Goal: Task Accomplishment & Management: Manage account settings

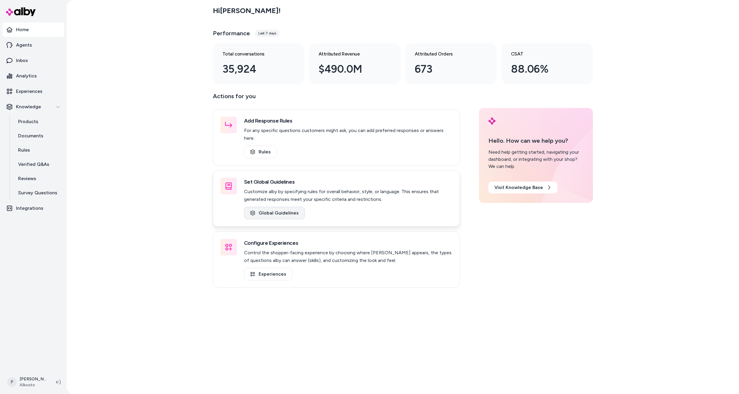
click at [268, 207] on link "Global Guidelines" at bounding box center [274, 213] width 61 height 12
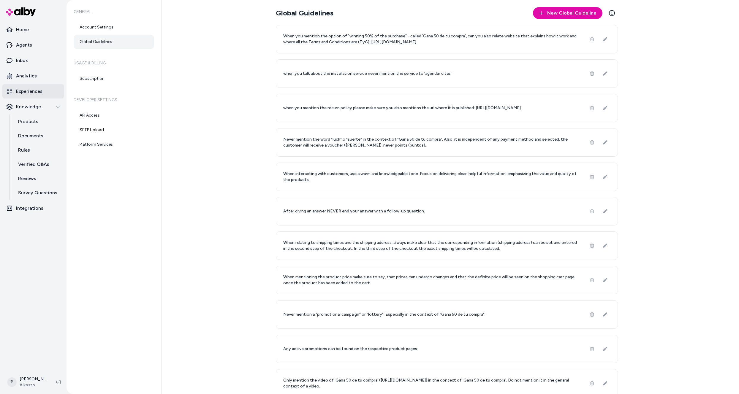
click at [27, 91] on p "Experiences" at bounding box center [29, 91] width 26 height 7
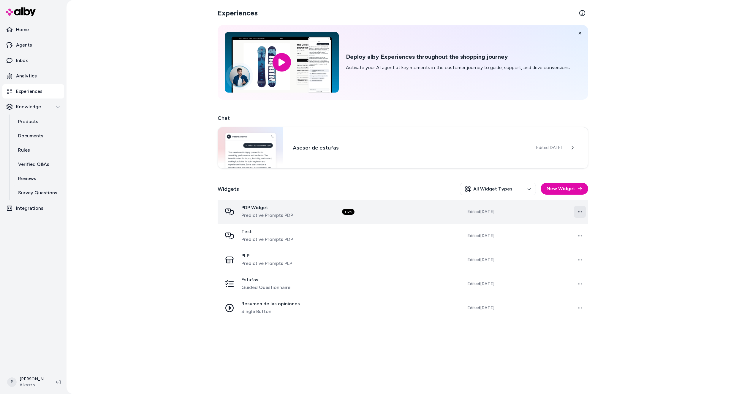
click at [580, 211] on html "Home Agents Inbox Analytics Experiences Knowledge Products Documents Rules Veri…" at bounding box center [369, 197] width 739 height 394
click at [580, 213] on html "Home Agents Inbox Analytics Experiences Knowledge Products Documents Rules Veri…" at bounding box center [369, 197] width 739 height 394
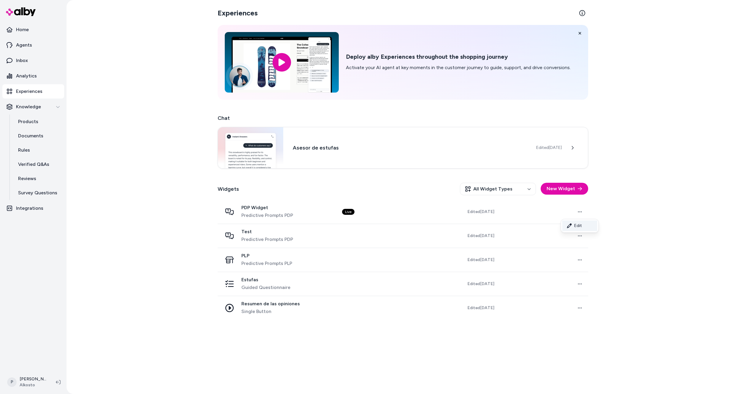
click at [575, 225] on link "Edit" at bounding box center [579, 225] width 35 height 11
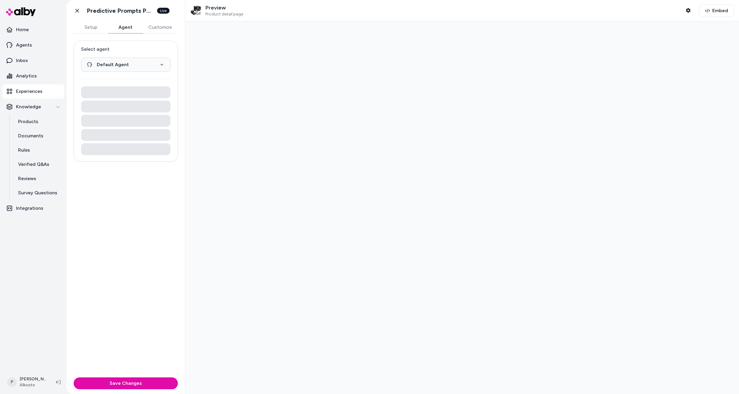
click at [121, 30] on button "Agent" at bounding box center [125, 27] width 34 height 12
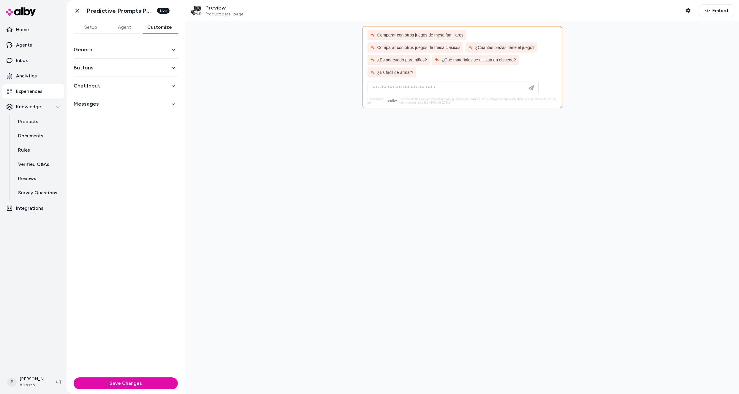
click at [165, 27] on button "Customize" at bounding box center [159, 27] width 37 height 12
click at [166, 50] on button "General" at bounding box center [126, 49] width 104 height 8
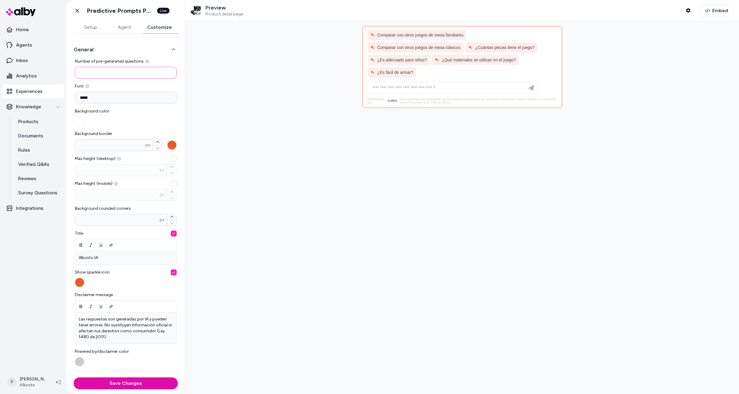
drag, startPoint x: 142, startPoint y: 73, endPoint x: 59, endPoint y: 68, distance: 82.7
click at [59, 68] on section "Home Agents Inbox Analytics Experiences Knowledge Products Documents Rules Veri…" at bounding box center [369, 197] width 739 height 394
type input "*"
click at [109, 384] on button "Save Changes" at bounding box center [126, 383] width 104 height 12
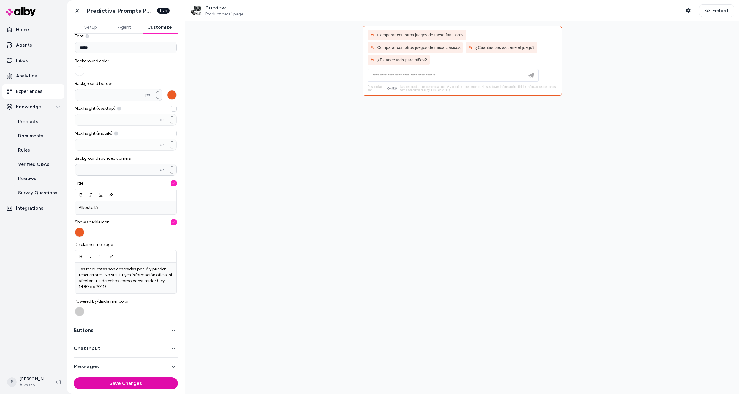
scroll to position [51, 0]
click at [125, 348] on button "Chat Input" at bounding box center [126, 348] width 104 height 8
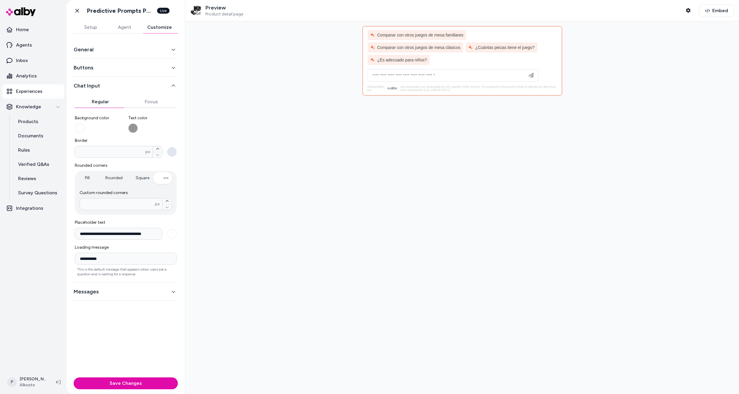
click at [132, 128] on button "Text color" at bounding box center [132, 127] width 9 height 9
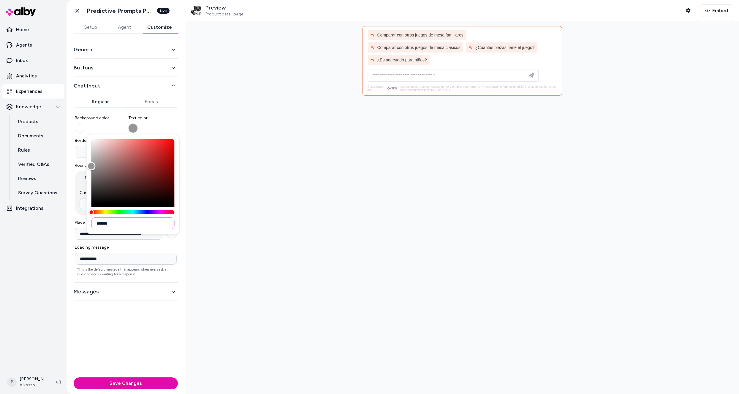
drag, startPoint x: 121, startPoint y: 225, endPoint x: 99, endPoint y: 223, distance: 22.0
click at [99, 223] on input "*******" at bounding box center [132, 224] width 83 height 12
paste input
type input "*******"
click at [147, 345] on div "**********" at bounding box center [125, 205] width 118 height 342
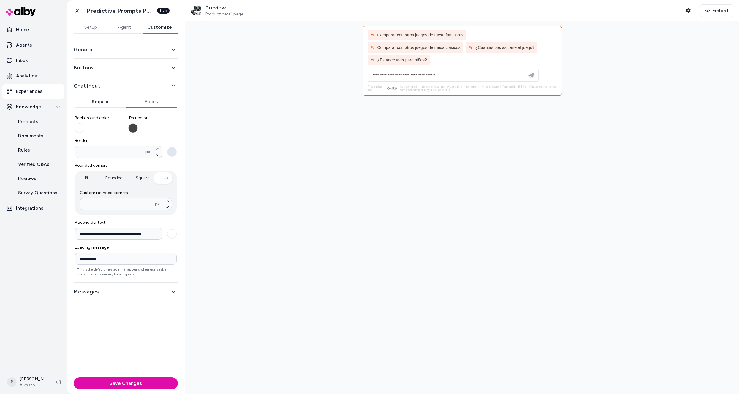
click at [154, 103] on button "Focus" at bounding box center [151, 102] width 51 height 12
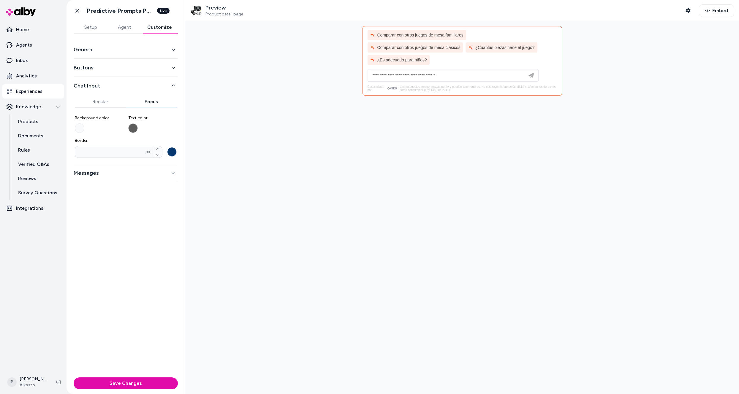
click at [132, 129] on button "Text color" at bounding box center [132, 127] width 9 height 9
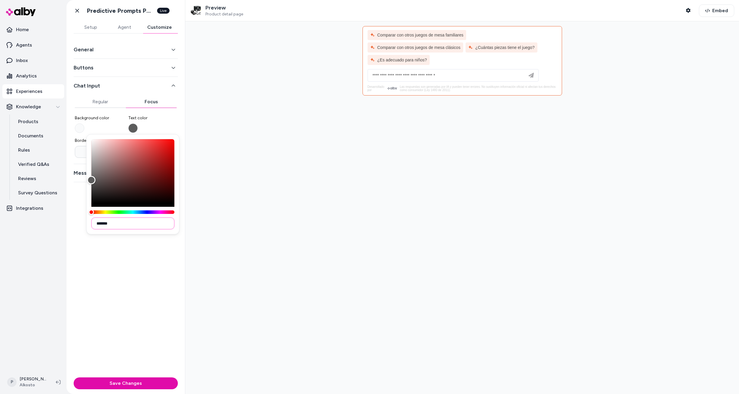
click at [115, 225] on input "*******" at bounding box center [132, 224] width 83 height 12
drag, startPoint x: 118, startPoint y: 223, endPoint x: 99, endPoint y: 224, distance: 18.4
click at [99, 224] on input "*******" at bounding box center [132, 224] width 83 height 12
paste input
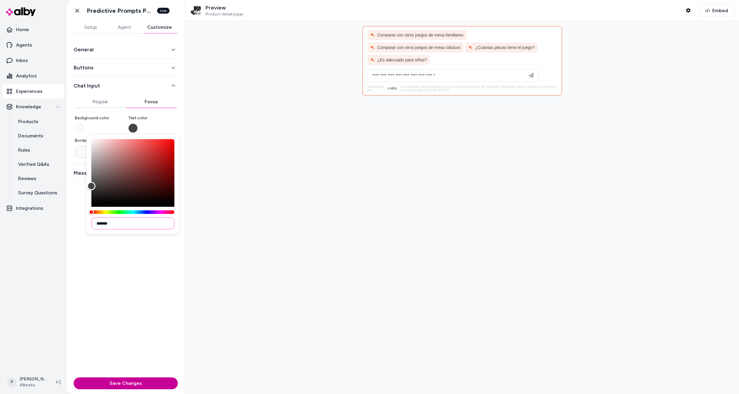
type input "*******"
click at [120, 382] on button "Save Changes" at bounding box center [126, 383] width 104 height 12
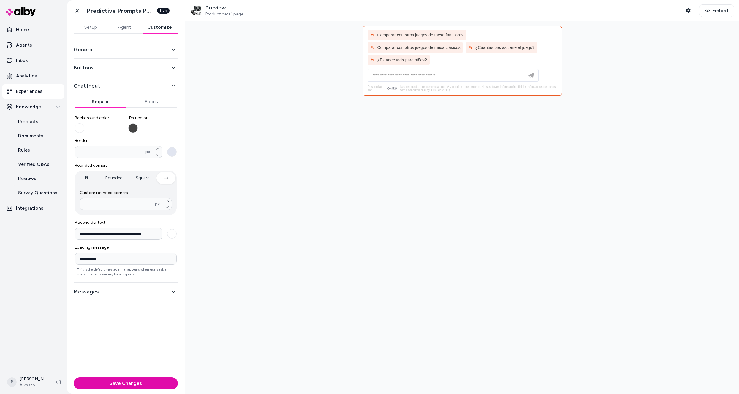
click at [99, 103] on button "Regular" at bounding box center [100, 102] width 51 height 12
click at [174, 152] on button "Border * px" at bounding box center [171, 151] width 9 height 9
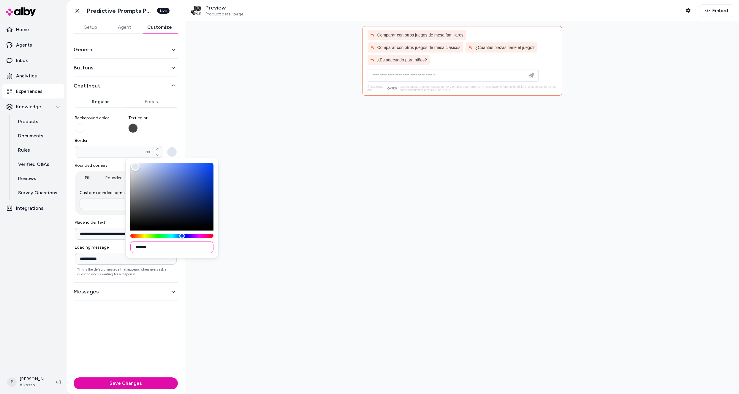
drag, startPoint x: 156, startPoint y: 249, endPoint x: 138, endPoint y: 249, distance: 18.7
click at [138, 249] on input "*******" at bounding box center [171, 247] width 83 height 12
paste input
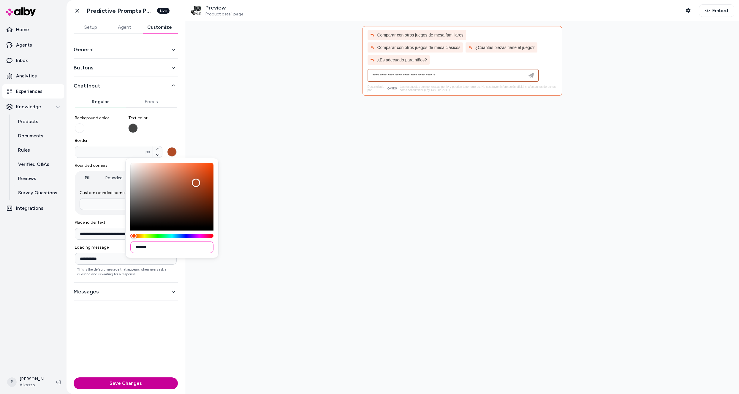
type input "*******"
click at [137, 385] on button "Save Changes" at bounding box center [126, 383] width 104 height 12
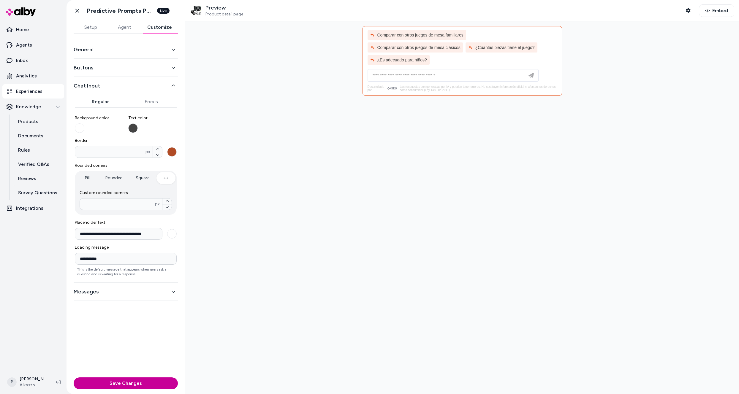
click at [125, 385] on button "Save Changes" at bounding box center [126, 383] width 104 height 12
click at [121, 56] on div "General" at bounding box center [126, 50] width 104 height 18
click at [123, 53] on button "General" at bounding box center [126, 49] width 104 height 8
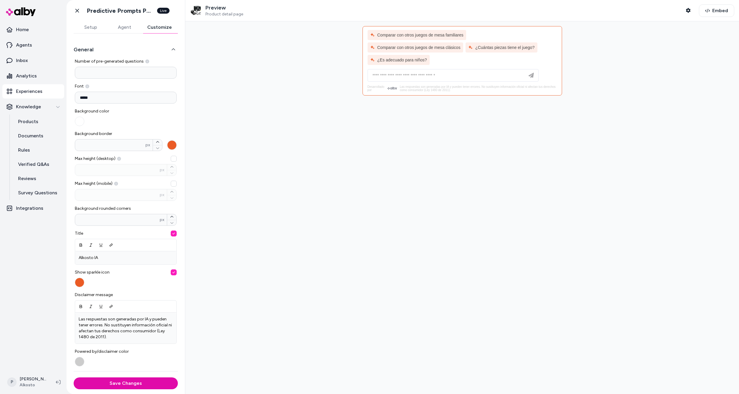
click at [169, 146] on button "Background border * px" at bounding box center [171, 144] width 9 height 9
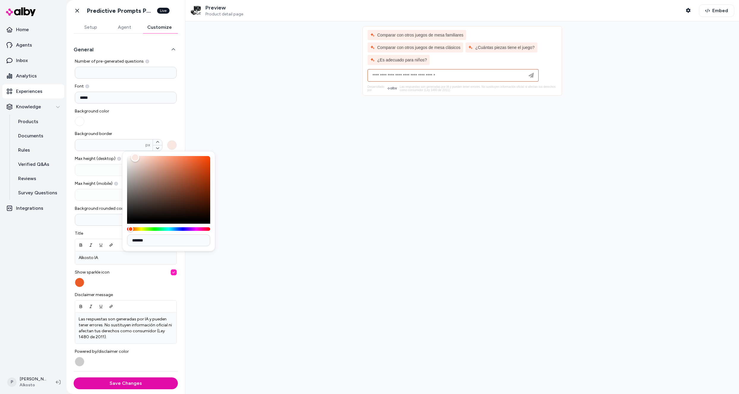
type input "*******"
drag, startPoint x: 195, startPoint y: 162, endPoint x: 105, endPoint y: 154, distance: 90.6
click at [106, 154] on body "Home Agents Inbox Analytics Experiences Knowledge Products Documents Rules Veri…" at bounding box center [369, 197] width 739 height 394
click at [109, 388] on button "Save Changes" at bounding box center [126, 383] width 104 height 12
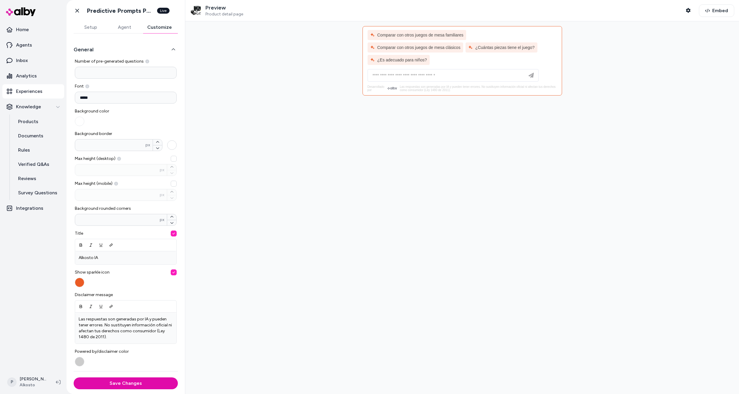
click at [168, 146] on button "Background border * px" at bounding box center [171, 144] width 9 height 9
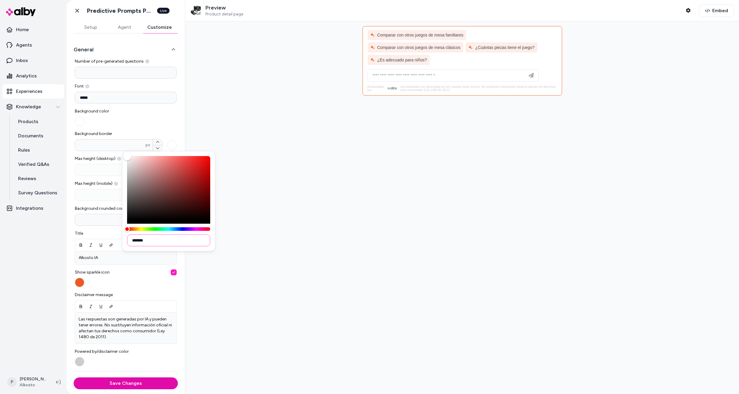
drag, startPoint x: 153, startPoint y: 242, endPoint x: 135, endPoint y: 240, distance: 18.2
click at [135, 240] on input "*******" at bounding box center [168, 240] width 83 height 12
paste input
type input "*******"
click at [242, 323] on div at bounding box center [461, 207] width 553 height 373
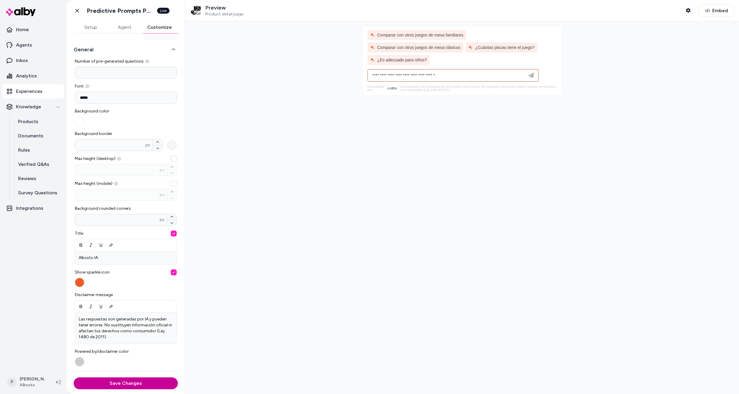
click at [121, 382] on button "Save Changes" at bounding box center [126, 383] width 104 height 12
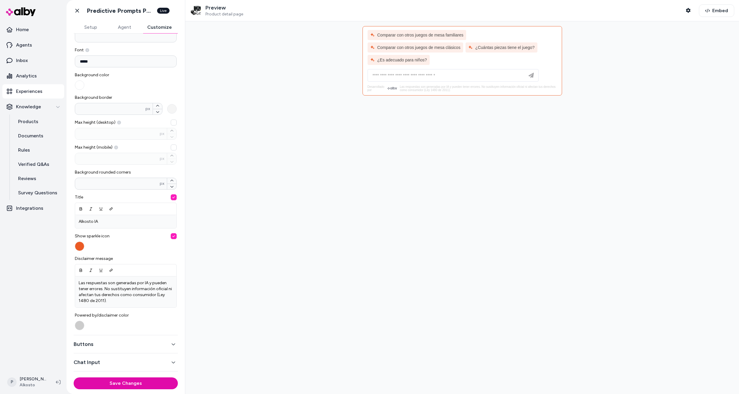
scroll to position [51, 0]
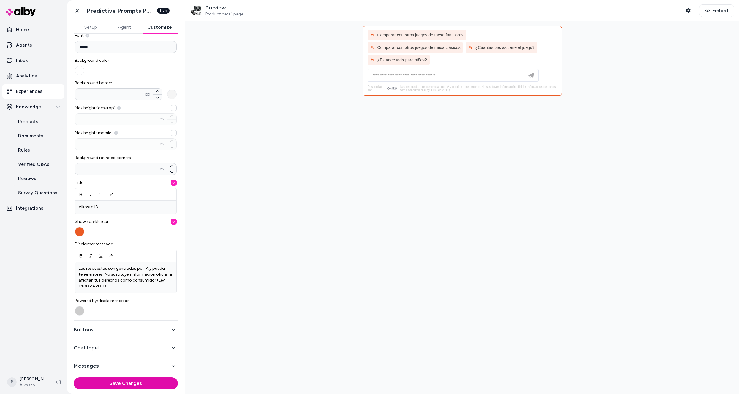
click at [134, 347] on button "Chat Input" at bounding box center [126, 348] width 104 height 8
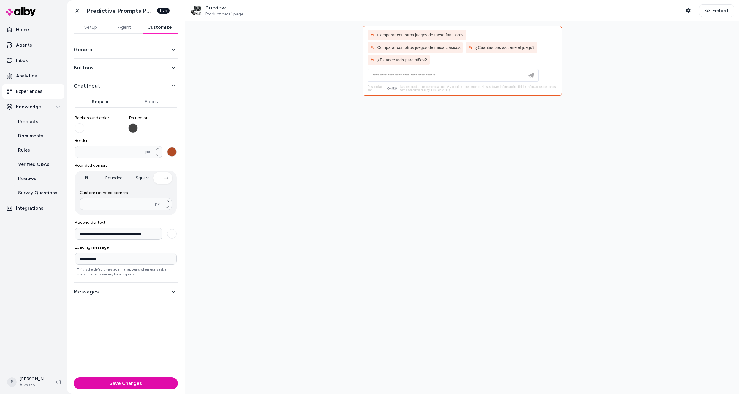
click at [173, 148] on button "Border * px" at bounding box center [171, 151] width 9 height 9
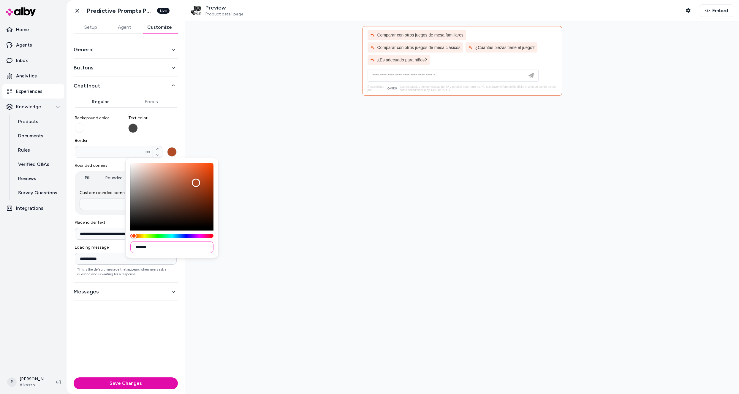
drag, startPoint x: 153, startPoint y: 249, endPoint x: 139, endPoint y: 248, distance: 13.7
click at [139, 248] on input "*******" at bounding box center [171, 247] width 83 height 12
drag, startPoint x: 138, startPoint y: 248, endPoint x: 153, endPoint y: 246, distance: 14.4
click at [153, 246] on input "*******" at bounding box center [171, 247] width 83 height 12
paste input
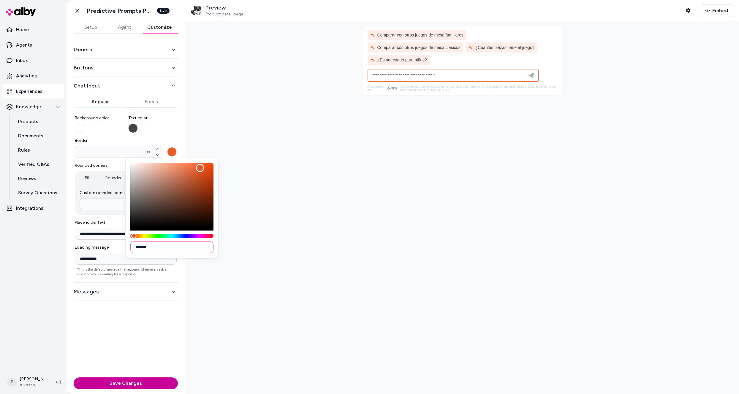
type input "*******"
click at [139, 385] on button "Save Changes" at bounding box center [126, 383] width 104 height 12
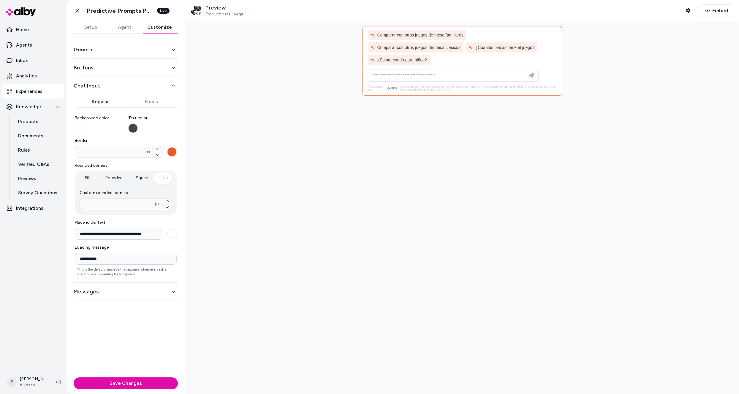
click at [111, 56] on div "General" at bounding box center [126, 50] width 104 height 18
click at [115, 51] on button "General" at bounding box center [126, 49] width 104 height 8
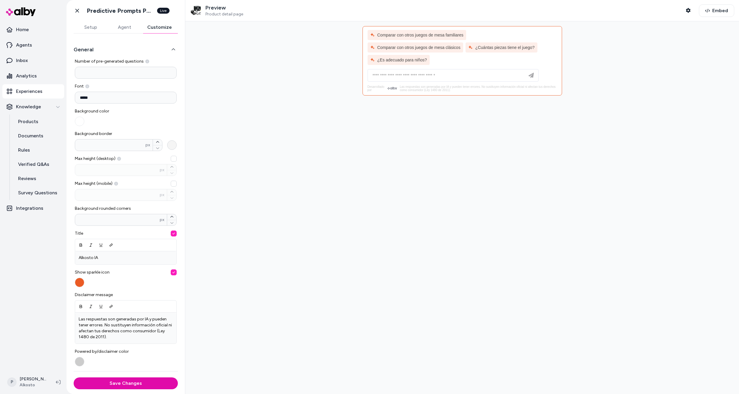
click at [170, 142] on button "Background border * px" at bounding box center [171, 144] width 9 height 9
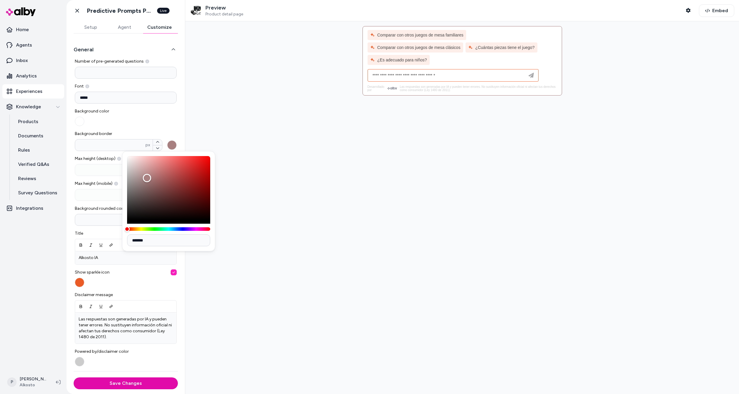
type input "*******"
drag, startPoint x: 147, startPoint y: 178, endPoint x: 114, endPoint y: 148, distance: 44.8
click at [114, 148] on body "Home Agents Inbox Analytics Experiences Knowledge Products Documents Rules Veri…" at bounding box center [369, 197] width 739 height 394
click at [315, 186] on div at bounding box center [461, 207] width 553 height 373
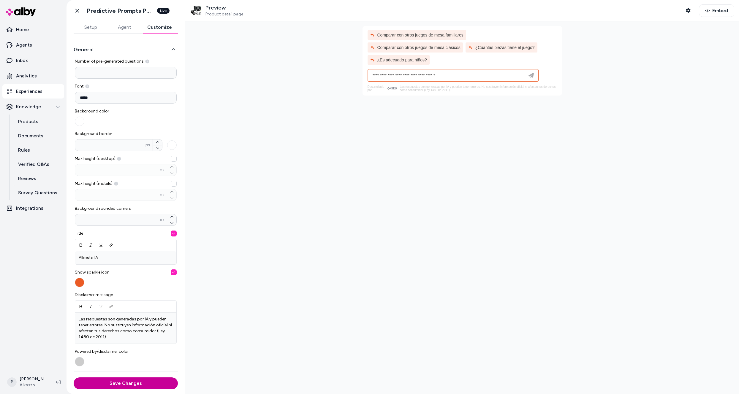
click at [137, 384] on button "Save Changes" at bounding box center [126, 383] width 104 height 12
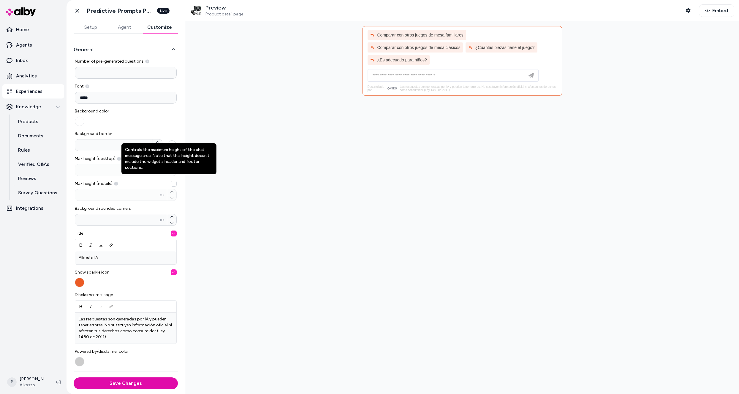
click at [167, 143] on button "Background border * px" at bounding box center [171, 144] width 9 height 9
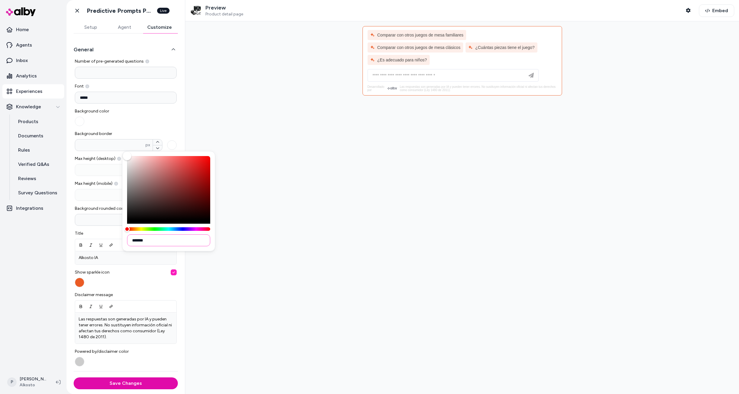
drag, startPoint x: 149, startPoint y: 242, endPoint x: 135, endPoint y: 242, distance: 14.5
click at [135, 242] on input "*******" at bounding box center [168, 240] width 83 height 12
paste input
type input "*******"
click at [128, 386] on button "Save Changes" at bounding box center [126, 383] width 104 height 12
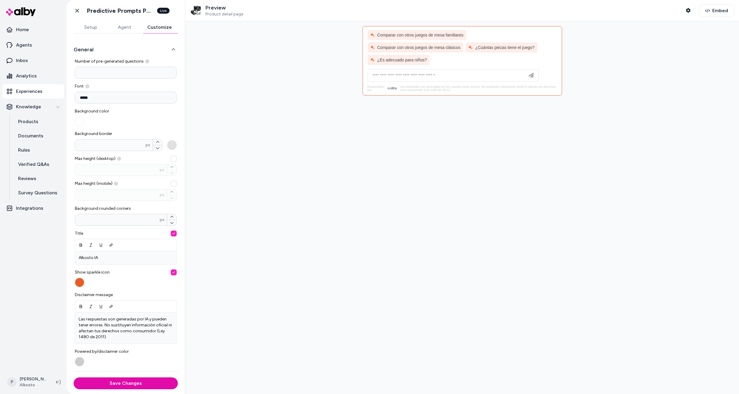
click at [169, 146] on button "Background border * px" at bounding box center [171, 144] width 9 height 9
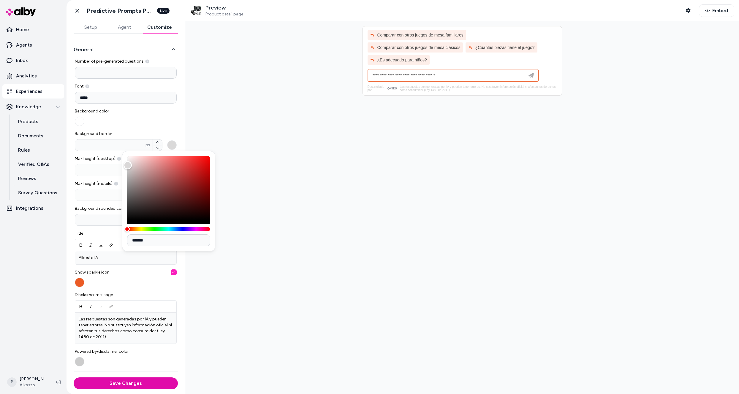
type input "*******"
drag, startPoint x: 128, startPoint y: 165, endPoint x: 118, endPoint y: 145, distance: 21.9
click at [119, 146] on body "Home Agents Inbox Analytics Experiences Knowledge Products Documents Rules Veri…" at bounding box center [369, 197] width 739 height 394
click at [140, 120] on div "Background color" at bounding box center [126, 117] width 102 height 18
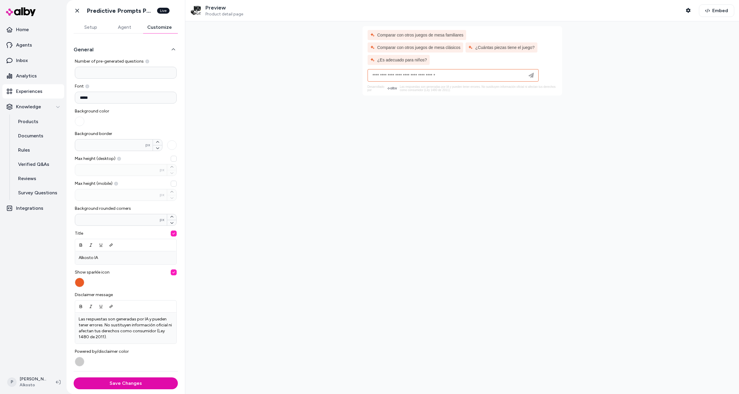
click at [96, 29] on button "Setup" at bounding box center [91, 27] width 34 height 12
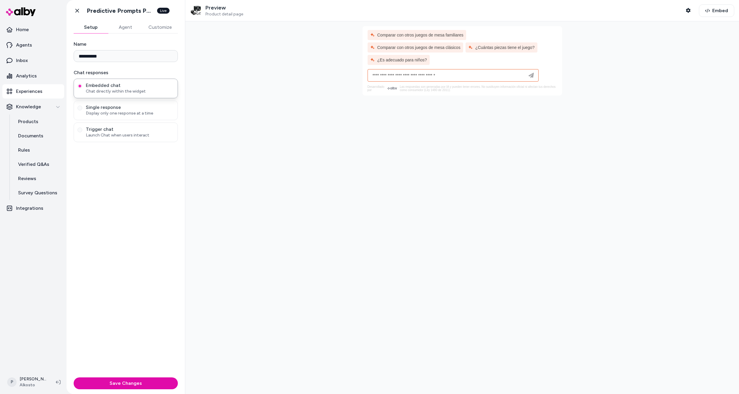
click at [126, 27] on button "Agent" at bounding box center [125, 27] width 34 height 12
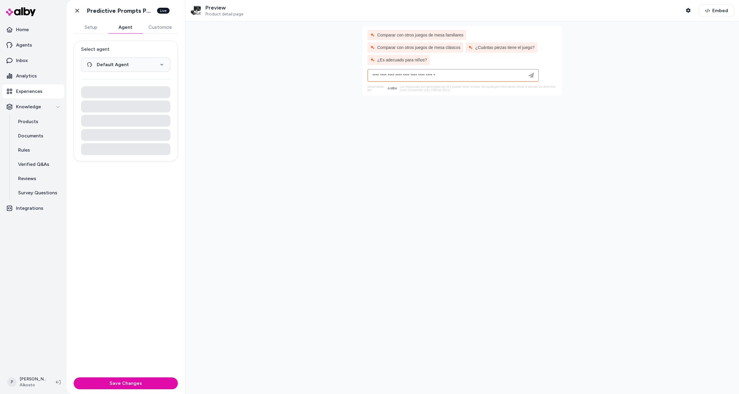
click at [155, 25] on button "Customize" at bounding box center [159, 27] width 35 height 12
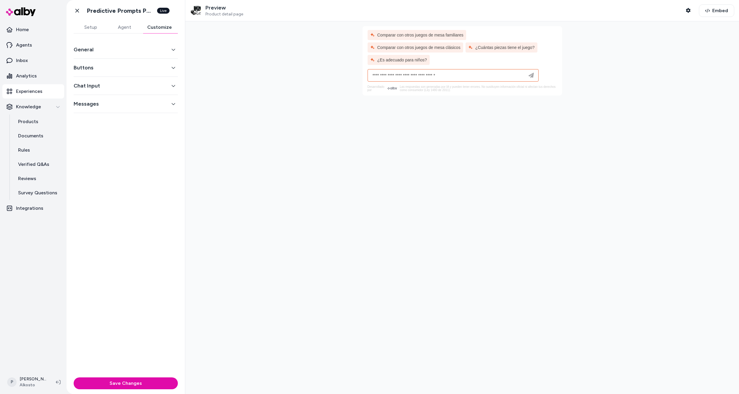
click at [115, 54] on div "General" at bounding box center [126, 50] width 104 height 18
click at [118, 49] on button "General" at bounding box center [126, 49] width 104 height 8
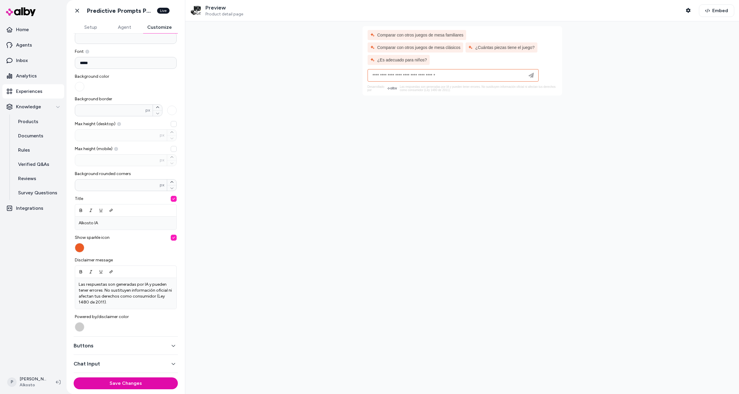
scroll to position [51, 0]
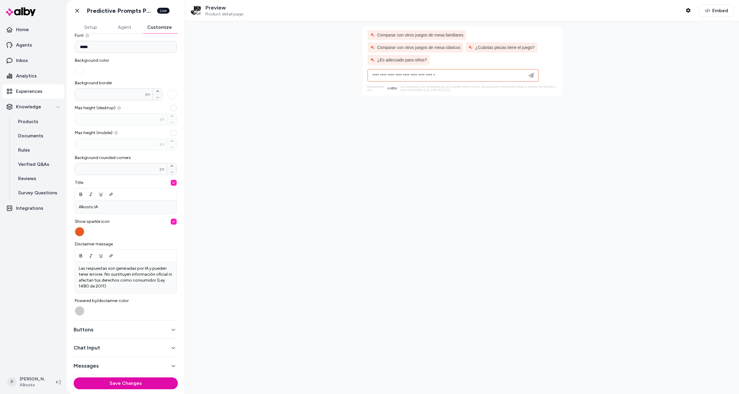
click at [108, 329] on button "Buttons" at bounding box center [126, 330] width 104 height 8
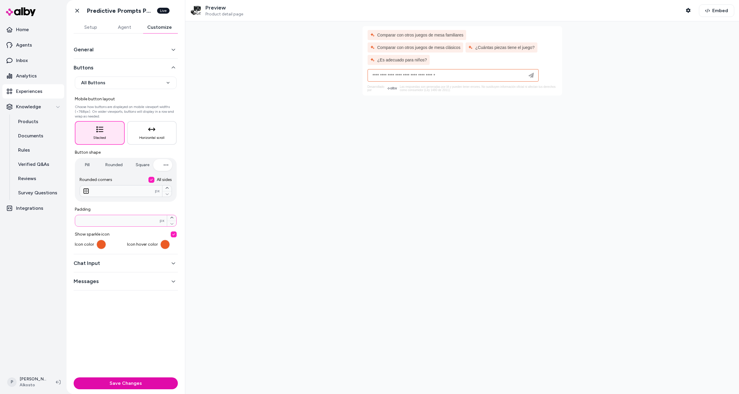
drag, startPoint x: 103, startPoint y: 216, endPoint x: 81, endPoint y: 219, distance: 22.4
click at [81, 219] on div "* px" at bounding box center [126, 221] width 102 height 12
click at [82, 220] on input "*" at bounding box center [117, 221] width 85 height 6
drag, startPoint x: 87, startPoint y: 220, endPoint x: 70, endPoint y: 219, distance: 17.5
click at [70, 219] on div "**********" at bounding box center [125, 205] width 118 height 342
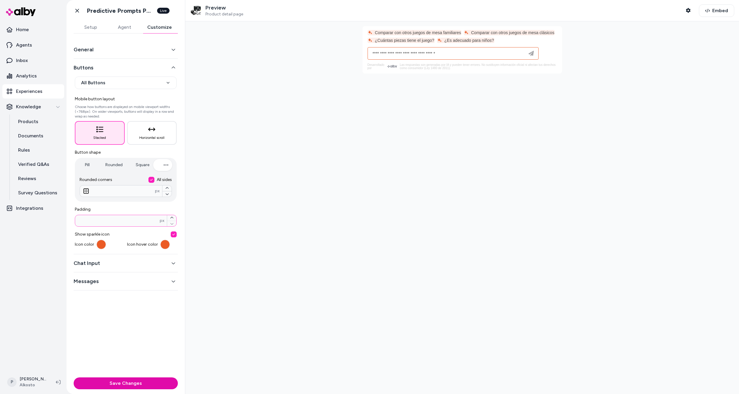
drag, startPoint x: 82, startPoint y: 221, endPoint x: 76, endPoint y: 221, distance: 6.2
click at [76, 221] on input "*" at bounding box center [117, 221] width 85 height 6
drag, startPoint x: 82, startPoint y: 220, endPoint x: 77, endPoint y: 221, distance: 4.2
click at [77, 221] on input "*" at bounding box center [117, 221] width 85 height 6
drag, startPoint x: 83, startPoint y: 221, endPoint x: 73, endPoint y: 221, distance: 9.8
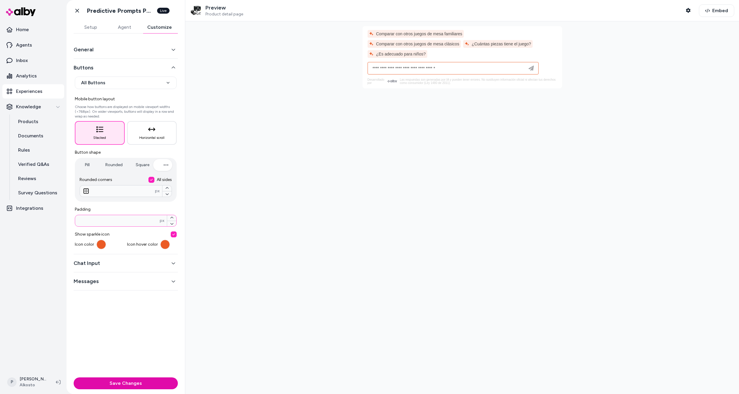
click at [73, 221] on div "**********" at bounding box center [125, 205] width 118 height 342
type input "*"
click at [112, 312] on div "**********" at bounding box center [125, 205] width 118 height 342
click at [129, 265] on button "Chat Input" at bounding box center [126, 263] width 104 height 8
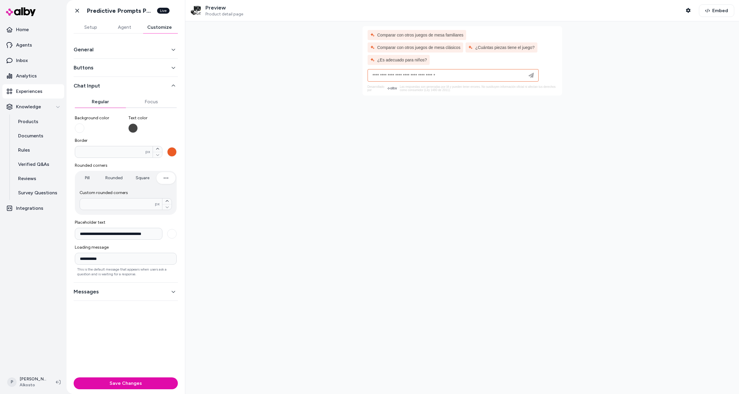
click at [99, 292] on button "Messages" at bounding box center [126, 292] width 104 height 8
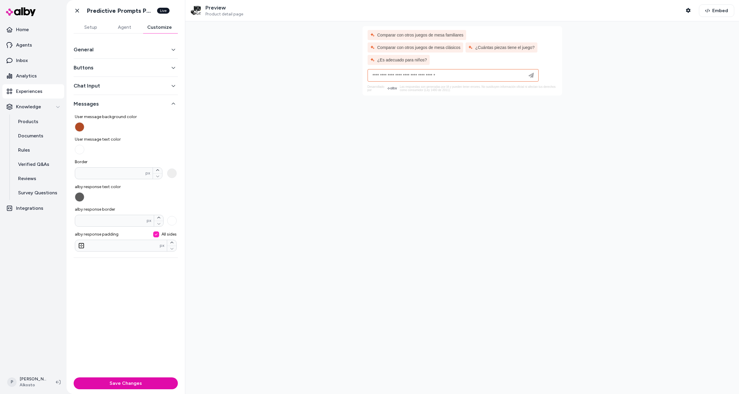
click at [103, 47] on button "General" at bounding box center [126, 49] width 104 height 8
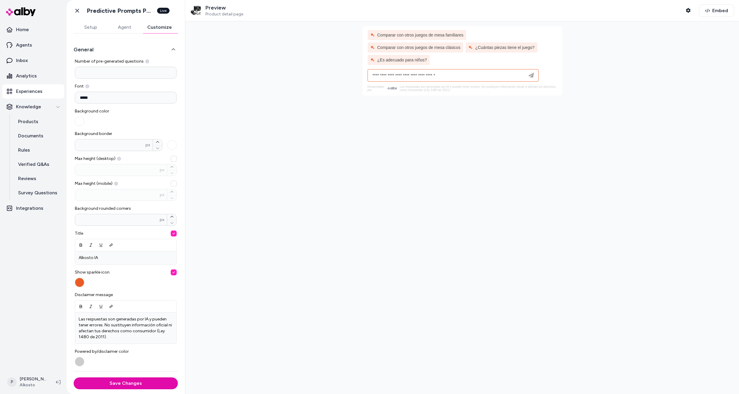
click at [112, 384] on button "Save Changes" at bounding box center [126, 383] width 104 height 12
click at [80, 122] on button "button" at bounding box center [79, 121] width 9 height 9
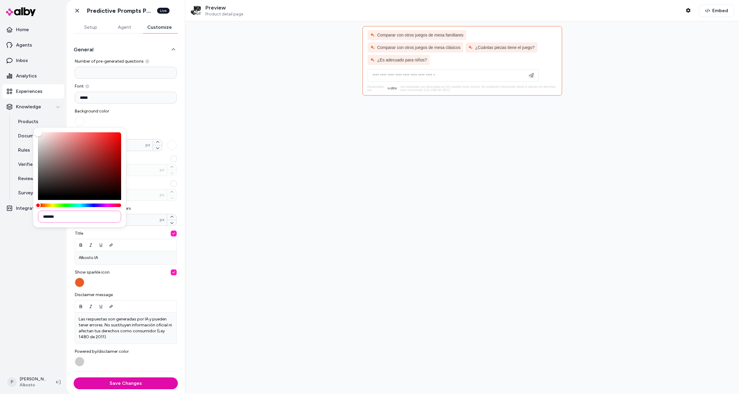
drag, startPoint x: 47, startPoint y: 216, endPoint x: 66, endPoint y: 216, distance: 19.3
click at [66, 216] on input "*******" at bounding box center [79, 217] width 83 height 12
type input "*******"
click at [137, 383] on button "Save Changes" at bounding box center [126, 383] width 104 height 12
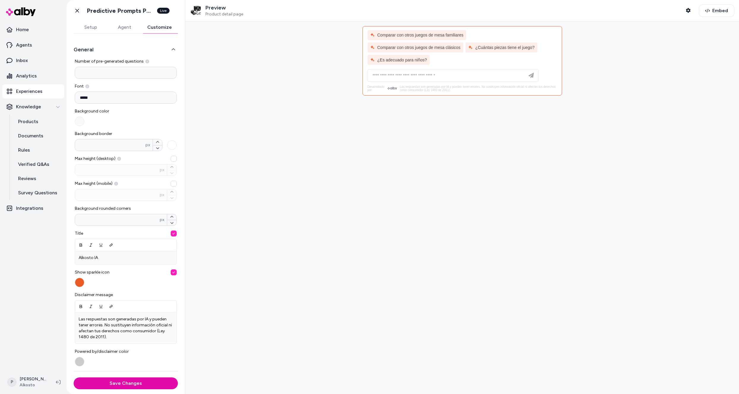
click at [74, 123] on div "Number of pre-generated questions * Font ***** Background color Background bord…" at bounding box center [126, 212] width 104 height 308
click at [79, 120] on button "button" at bounding box center [79, 121] width 9 height 9
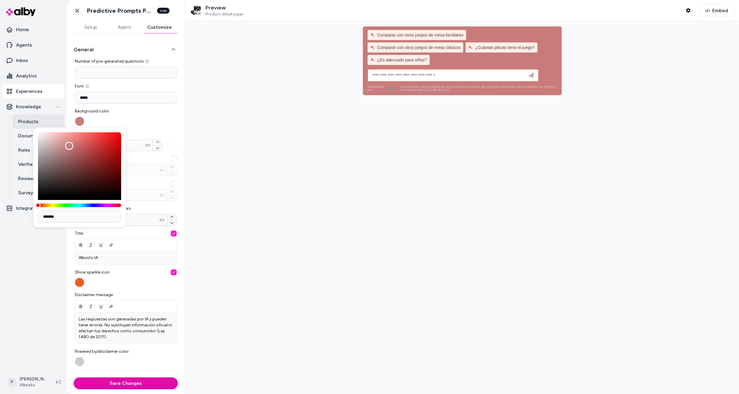
type input "*******"
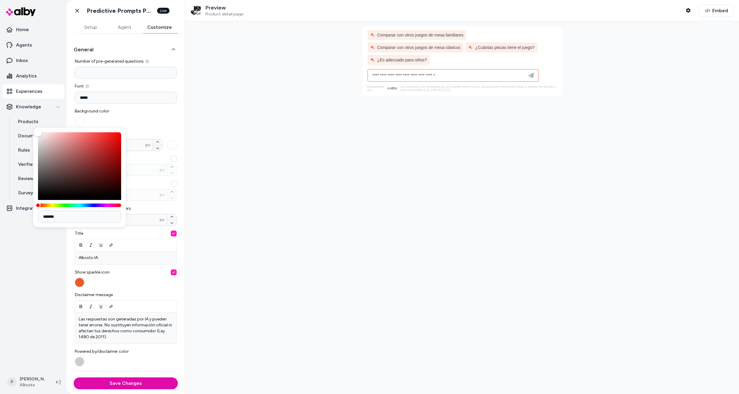
drag, startPoint x: 69, startPoint y: 146, endPoint x: 10, endPoint y: 118, distance: 65.5
click at [9, 120] on body "Home Agents Inbox Analytics Experiences Knowledge Products Documents Rules Veri…" at bounding box center [369, 197] width 739 height 394
click at [139, 122] on div "Background color" at bounding box center [126, 117] width 102 height 18
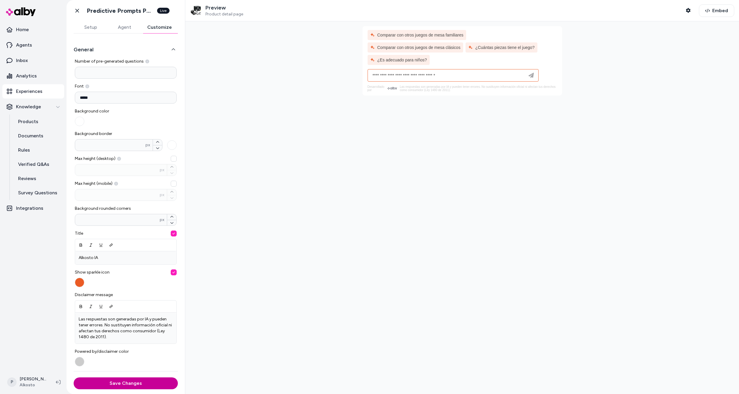
click at [131, 382] on button "Save Changes" at bounding box center [126, 383] width 104 height 12
click at [168, 145] on button "Background border * px" at bounding box center [171, 144] width 9 height 9
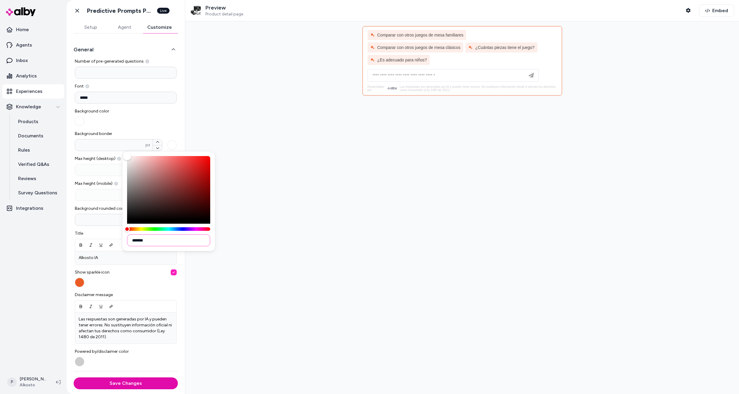
drag, startPoint x: 137, startPoint y: 242, endPoint x: 153, endPoint y: 241, distance: 16.1
click at [153, 241] on input "*******" at bounding box center [168, 240] width 83 height 12
type input "*******"
click at [123, 385] on button "Save Changes" at bounding box center [126, 383] width 104 height 12
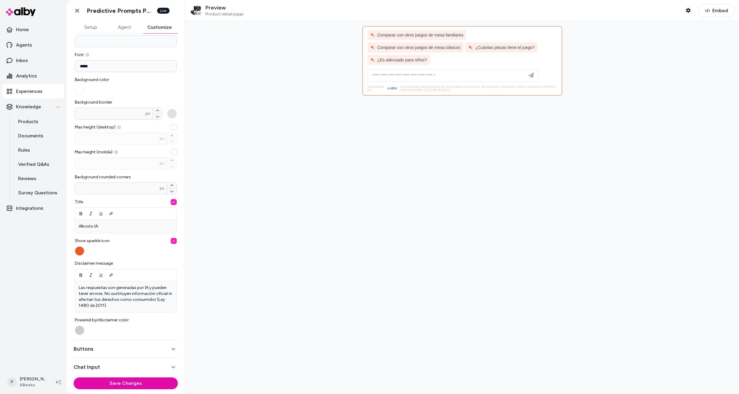
scroll to position [51, 0]
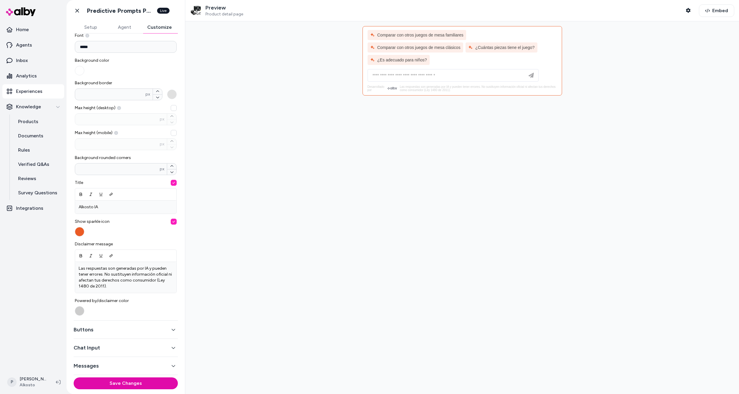
click at [122, 348] on button "Chat Input" at bounding box center [126, 348] width 104 height 8
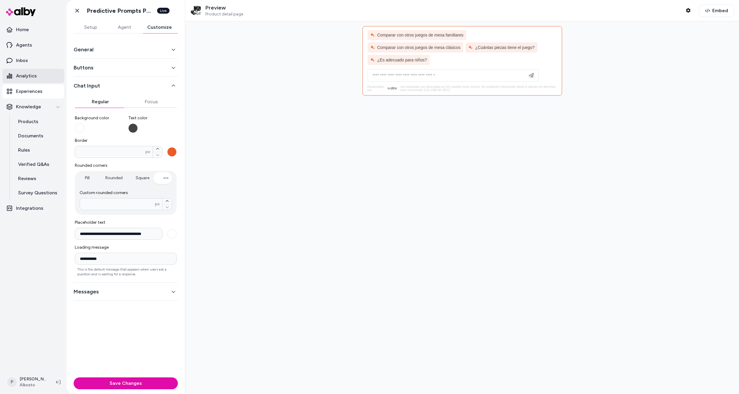
click at [26, 75] on p "Analytics" at bounding box center [26, 75] width 21 height 7
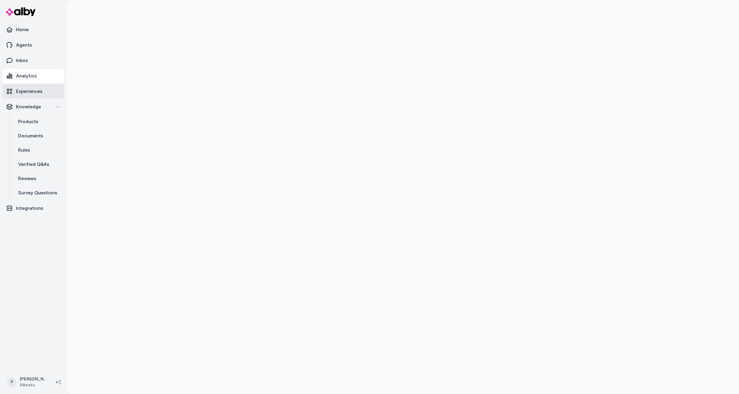
click at [31, 91] on p "Experiences" at bounding box center [29, 91] width 26 height 7
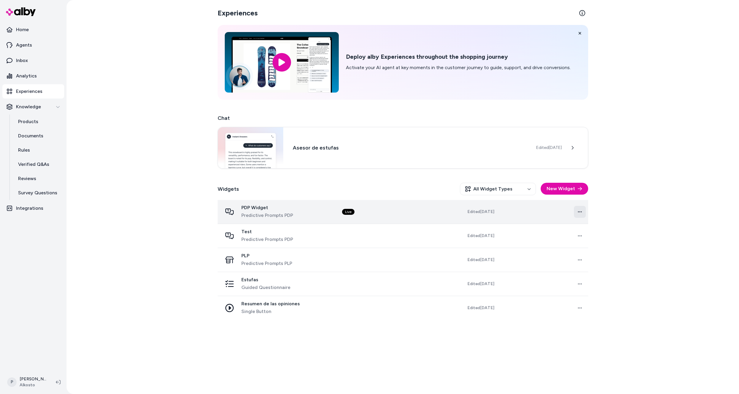
click at [579, 213] on html "Home Agents Inbox Analytics Experiences Knowledge Products Documents Rules Veri…" at bounding box center [369, 197] width 739 height 394
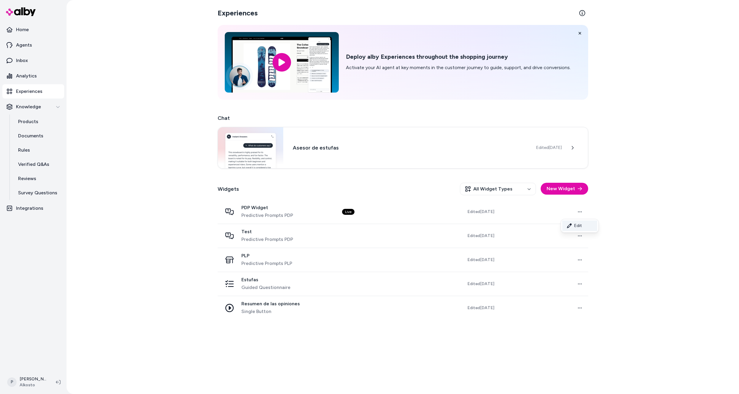
click at [571, 226] on link "Edit" at bounding box center [579, 225] width 35 height 11
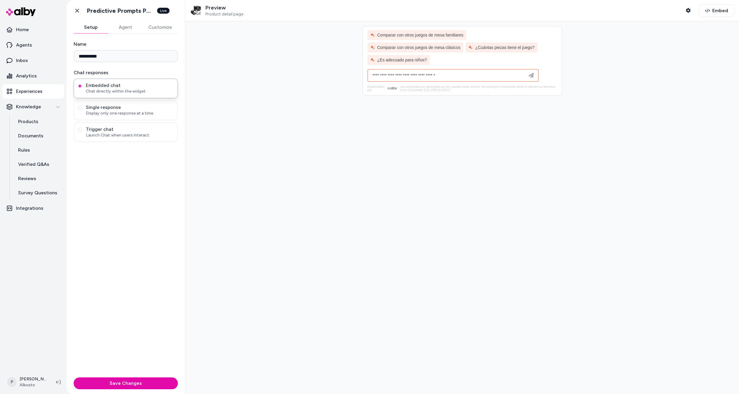
click at [127, 29] on button "Agent" at bounding box center [125, 27] width 34 height 12
click at [152, 28] on button "Customize" at bounding box center [159, 27] width 37 height 12
click at [99, 104] on button "Messages" at bounding box center [126, 104] width 104 height 8
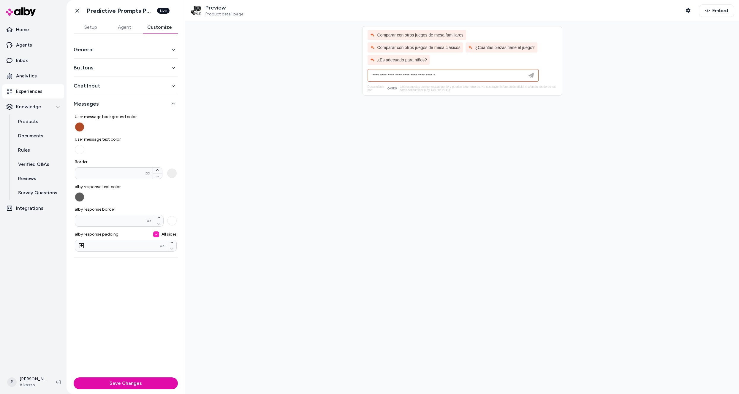
click at [109, 89] on button "Chat Input" at bounding box center [126, 86] width 104 height 8
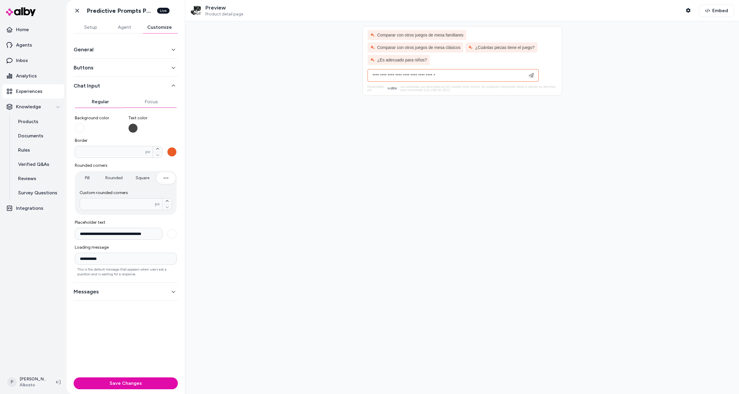
click at [152, 104] on button "Focus" at bounding box center [151, 102] width 51 height 12
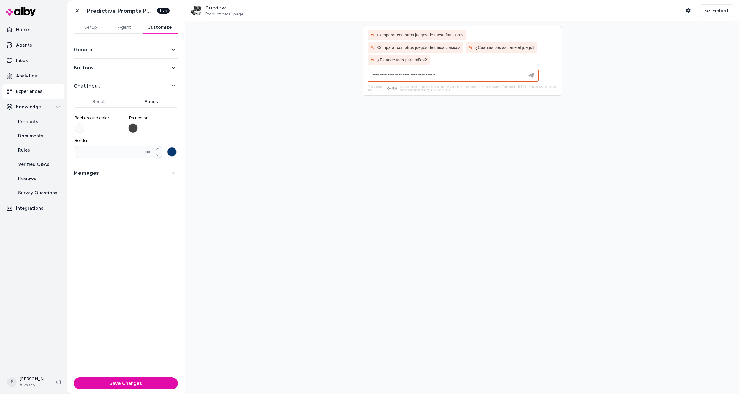
click at [170, 151] on button "Border * px" at bounding box center [171, 151] width 9 height 9
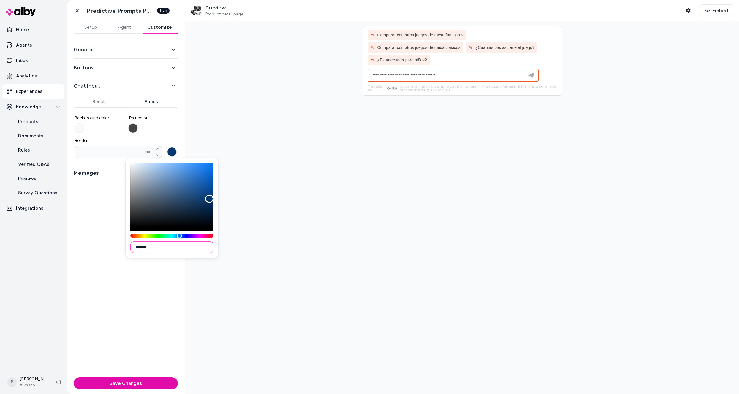
drag, startPoint x: 152, startPoint y: 249, endPoint x: 138, endPoint y: 247, distance: 13.7
click at [138, 247] on input "*******" at bounding box center [171, 247] width 83 height 12
paste input
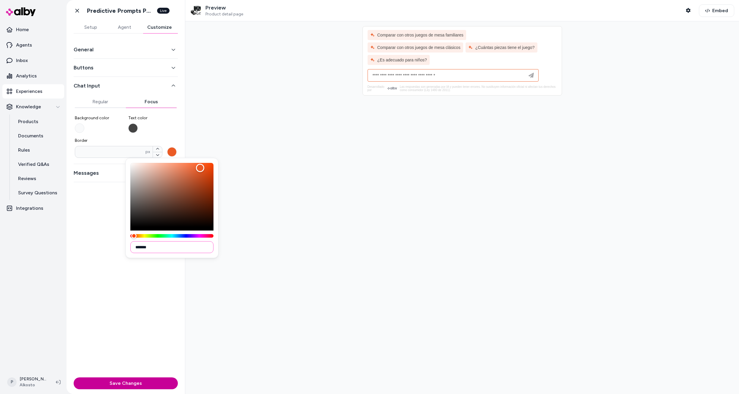
type input "*******"
click at [131, 385] on button "Save Changes" at bounding box center [126, 383] width 104 height 12
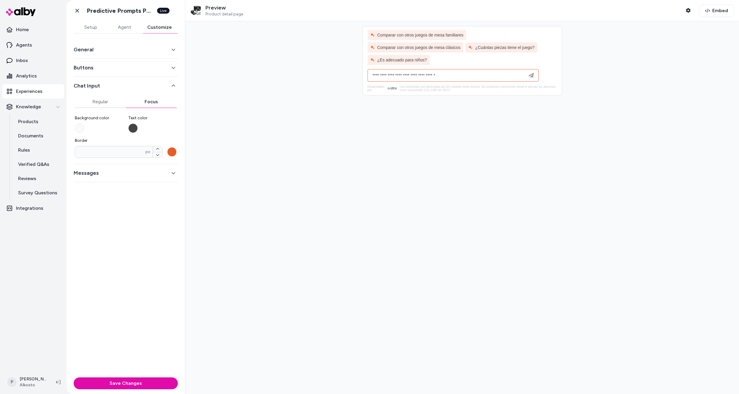
click at [173, 172] on icon "button" at bounding box center [173, 173] width 4 height 4
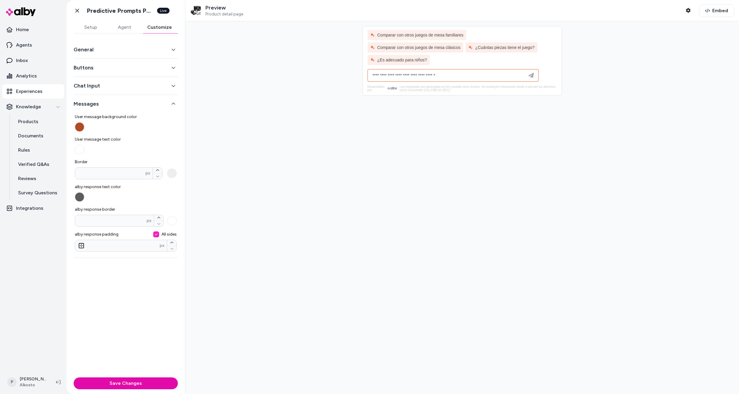
click at [101, 84] on button "Chat Input" at bounding box center [126, 86] width 104 height 8
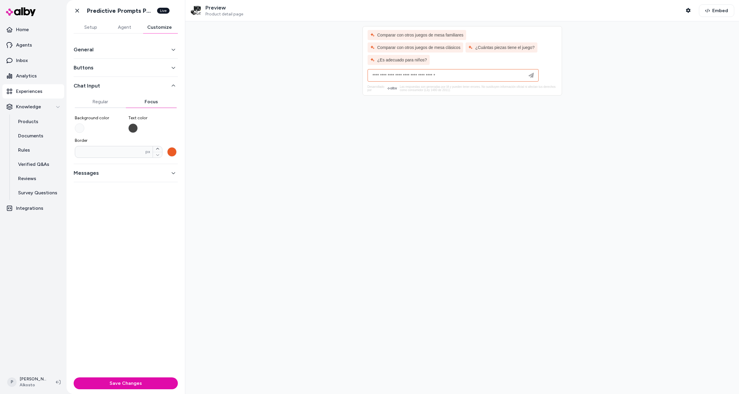
click at [106, 62] on div "Buttons" at bounding box center [126, 68] width 104 height 18
click at [101, 101] on button "Regular" at bounding box center [100, 102] width 51 height 12
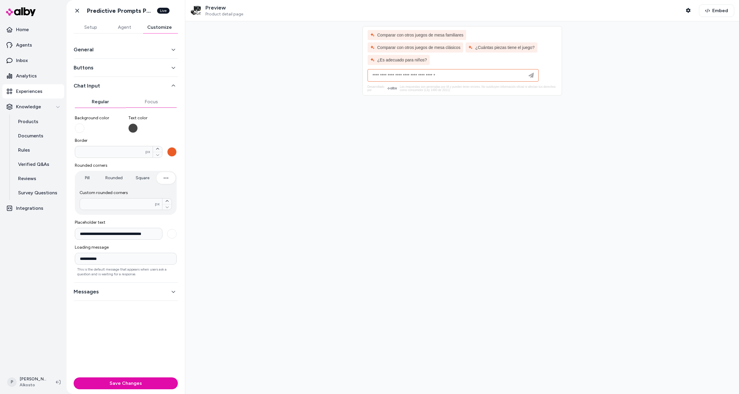
click at [151, 100] on button "Focus" at bounding box center [151, 102] width 51 height 12
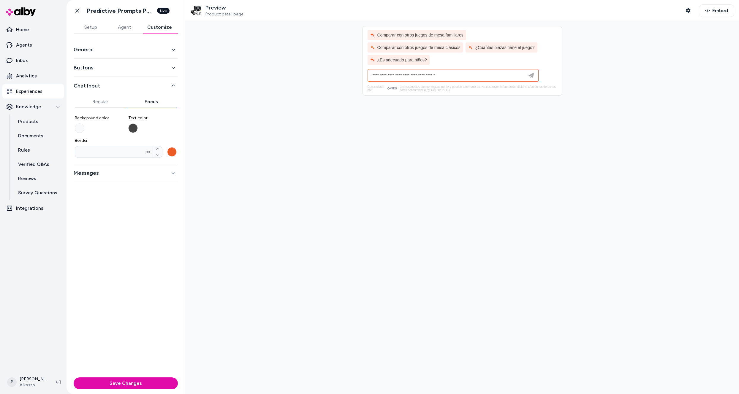
click at [124, 175] on button "Messages" at bounding box center [126, 173] width 104 height 8
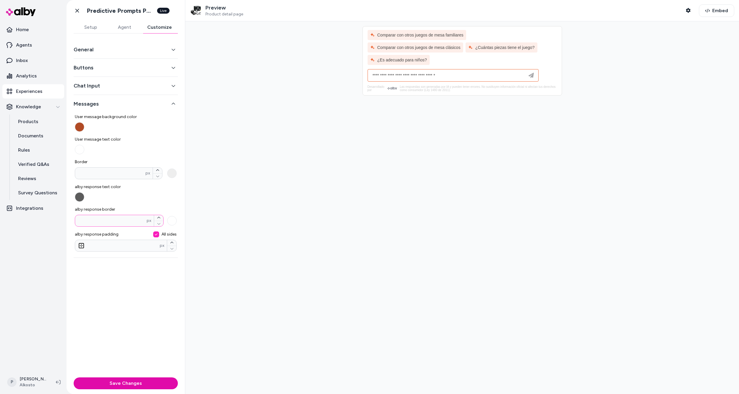
click at [105, 221] on input "*" at bounding box center [111, 221] width 72 height 6
drag, startPoint x: 92, startPoint y: 220, endPoint x: 74, endPoint y: 220, distance: 18.1
click at [74, 220] on div "User message background color User message text color Border * px alby response…" at bounding box center [126, 180] width 104 height 145
type input "*"
click at [160, 205] on div "User message background color User message text color Border * px alby response…" at bounding box center [126, 180] width 102 height 142
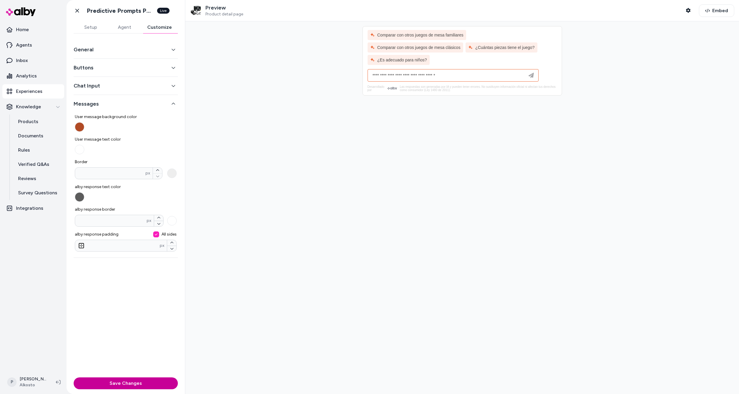
click at [139, 381] on button "Save Changes" at bounding box center [126, 383] width 104 height 12
click at [127, 54] on div "General" at bounding box center [126, 50] width 104 height 18
click at [129, 52] on button "General" at bounding box center [126, 49] width 104 height 8
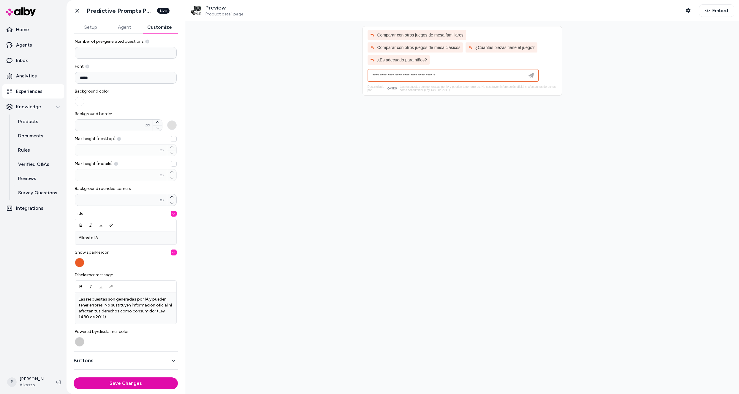
scroll to position [51, 0]
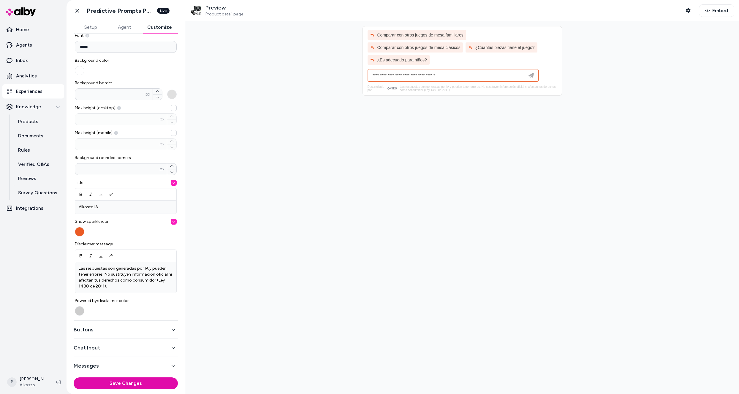
click at [129, 330] on button "Buttons" at bounding box center [126, 330] width 104 height 8
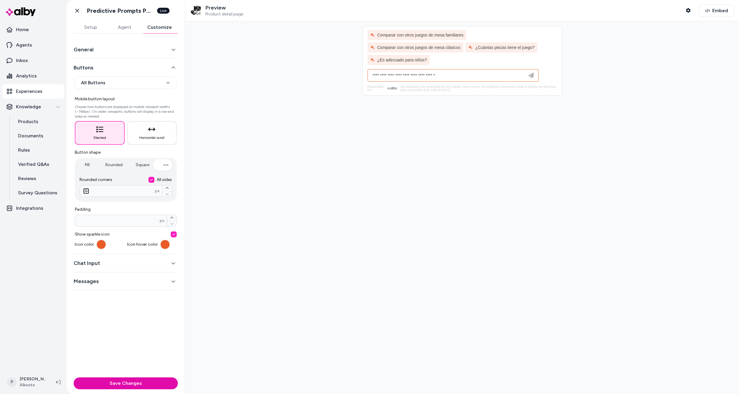
click at [141, 264] on button "Chat Input" at bounding box center [126, 263] width 104 height 8
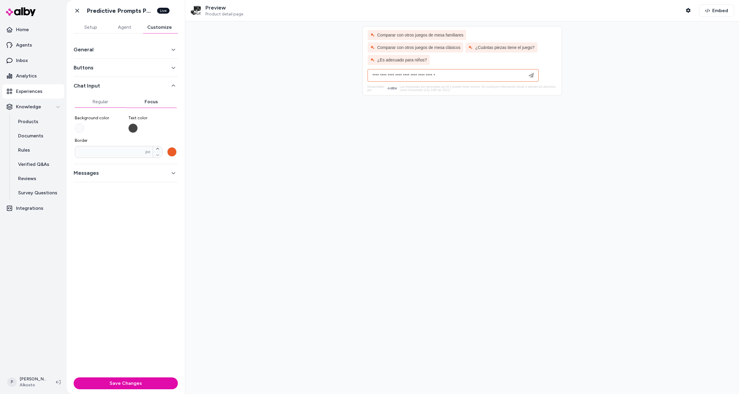
click at [101, 104] on button "Regular" at bounding box center [100, 102] width 51 height 12
click at [142, 99] on button "Focus" at bounding box center [151, 102] width 51 height 12
click at [173, 151] on button "Border * px" at bounding box center [171, 151] width 9 height 9
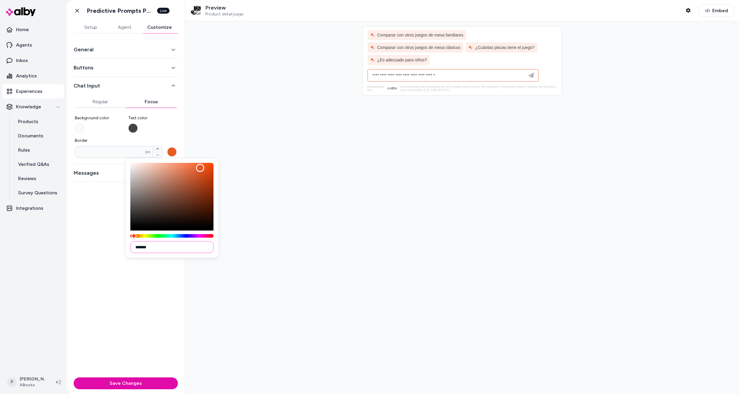
drag, startPoint x: 153, startPoint y: 248, endPoint x: 138, endPoint y: 247, distance: 14.8
click at [138, 247] on input "*******" at bounding box center [171, 247] width 83 height 12
click at [134, 354] on div "General Buttons Chat Input Regular Focus Background color Text color Border * p…" at bounding box center [125, 205] width 118 height 342
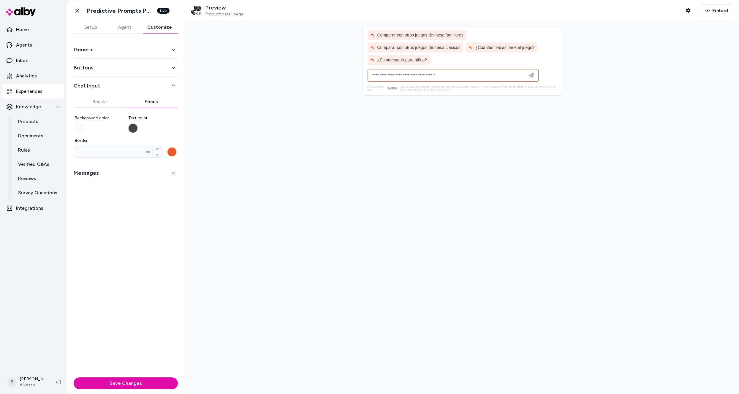
click at [134, 171] on button "Messages" at bounding box center [126, 173] width 104 height 8
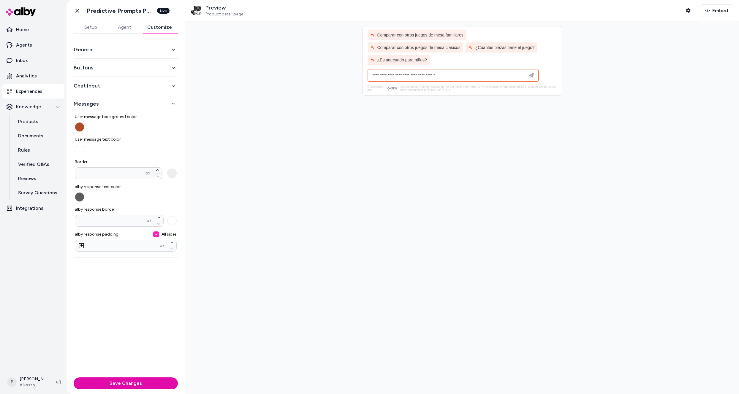
click at [119, 385] on button "Save Changes" at bounding box center [126, 383] width 104 height 12
click at [97, 86] on button "Chat Input" at bounding box center [126, 86] width 104 height 8
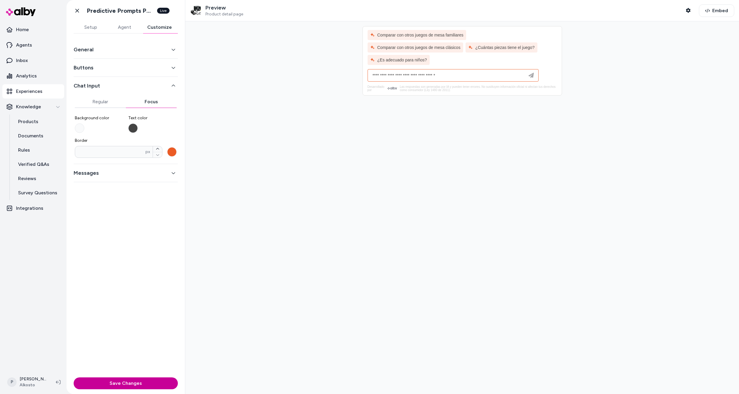
click at [123, 384] on button "Save Changes" at bounding box center [126, 383] width 104 height 12
click at [98, 102] on button "Regular" at bounding box center [100, 102] width 51 height 12
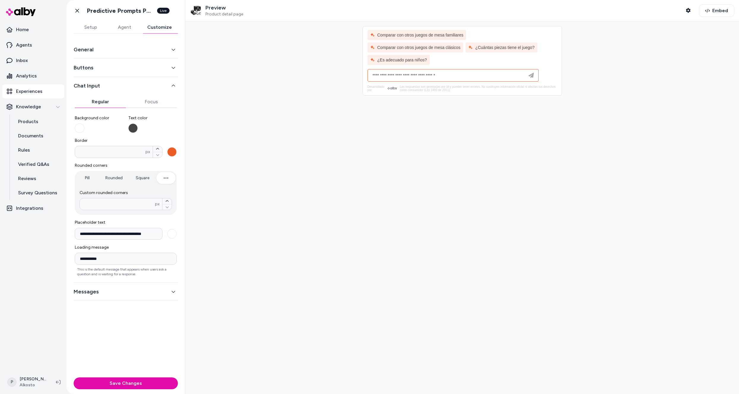
click at [105, 67] on button "Buttons" at bounding box center [126, 68] width 104 height 8
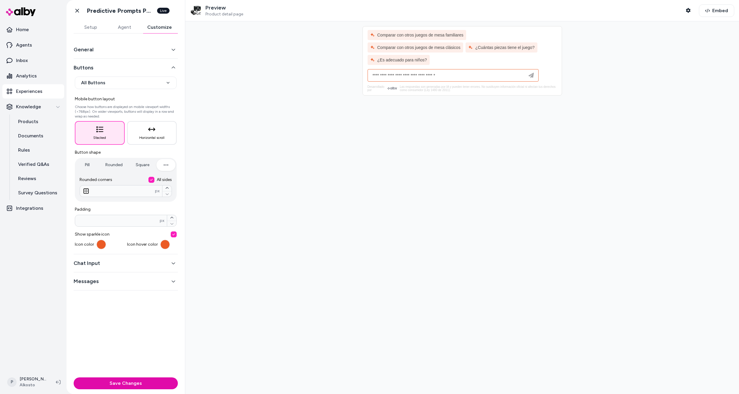
click at [107, 53] on button "General" at bounding box center [126, 49] width 104 height 8
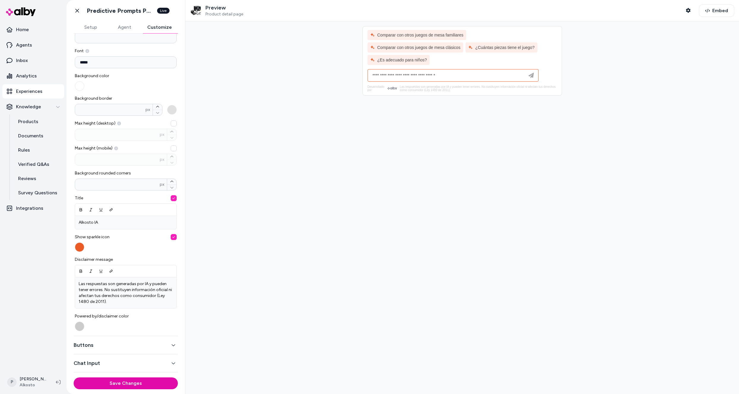
scroll to position [51, 0]
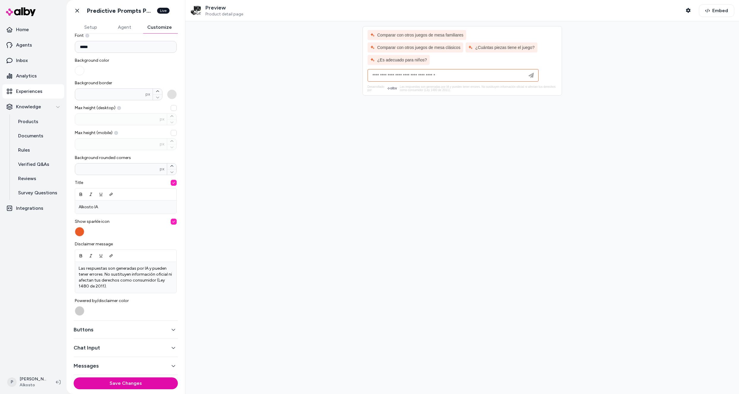
click at [118, 349] on button "Chat Input" at bounding box center [126, 348] width 104 height 8
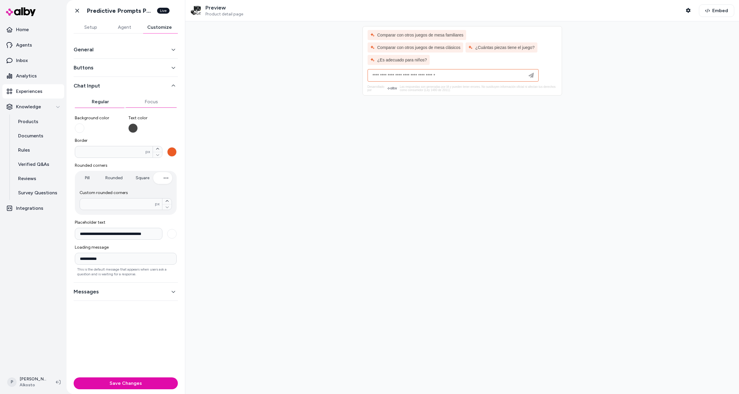
click at [149, 102] on button "Focus" at bounding box center [151, 102] width 51 height 12
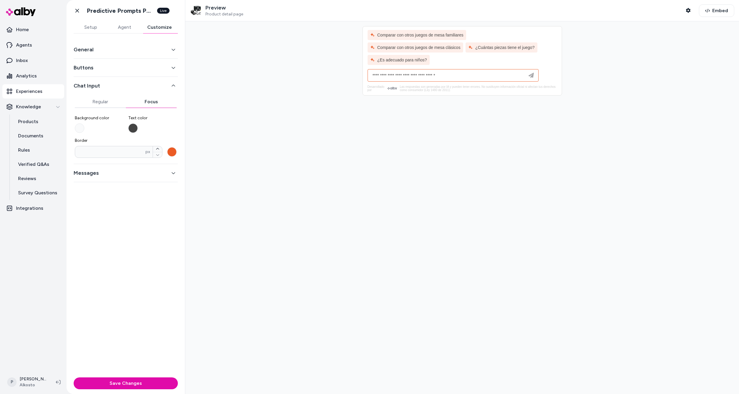
click at [126, 28] on button "Agent" at bounding box center [124, 27] width 34 height 12
click at [150, 25] on button "Customize" at bounding box center [159, 27] width 37 height 12
click at [125, 67] on button "Buttons" at bounding box center [126, 68] width 104 height 8
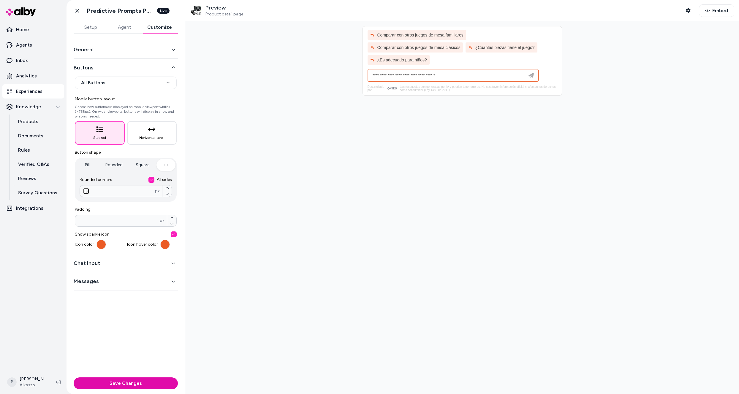
click at [119, 261] on button "Chat Input" at bounding box center [126, 263] width 104 height 8
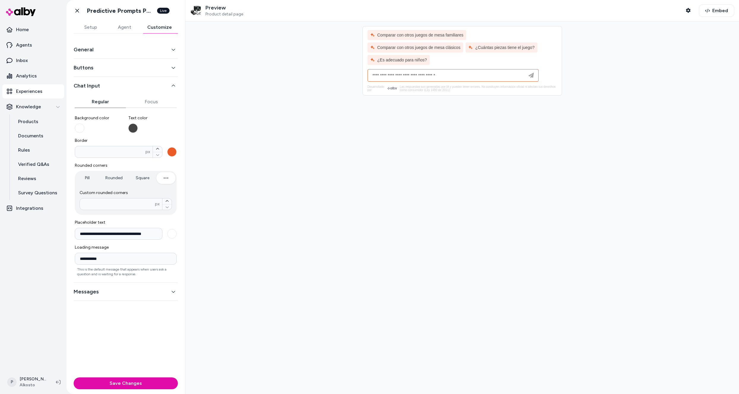
click at [102, 44] on div "General" at bounding box center [126, 50] width 104 height 18
click at [101, 47] on button "General" at bounding box center [126, 49] width 104 height 8
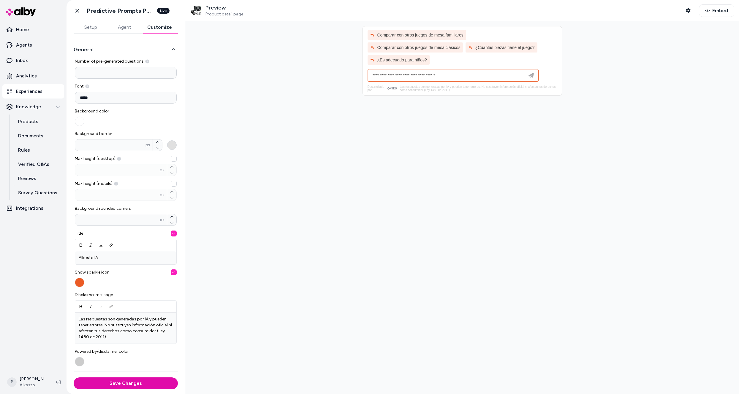
click at [170, 145] on button "Background border * px" at bounding box center [171, 144] width 9 height 9
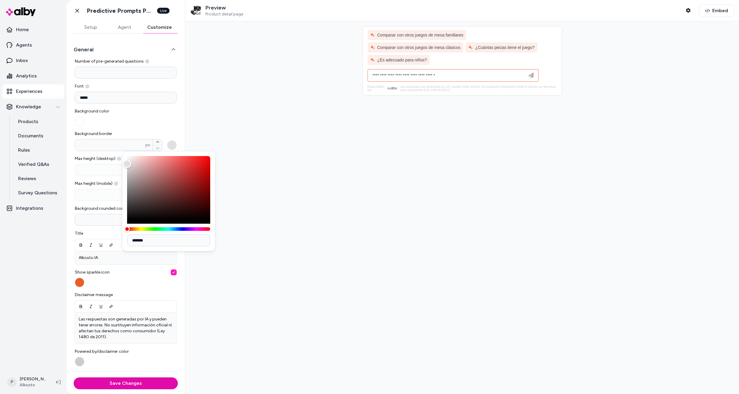
click at [232, 114] on div at bounding box center [461, 207] width 553 height 373
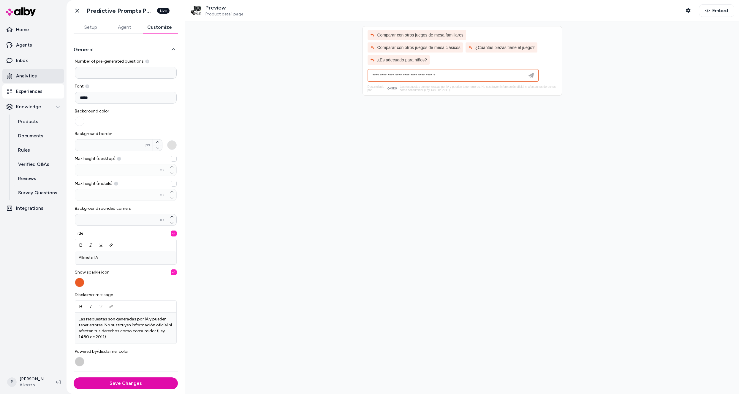
click at [27, 75] on p "Analytics" at bounding box center [26, 75] width 21 height 7
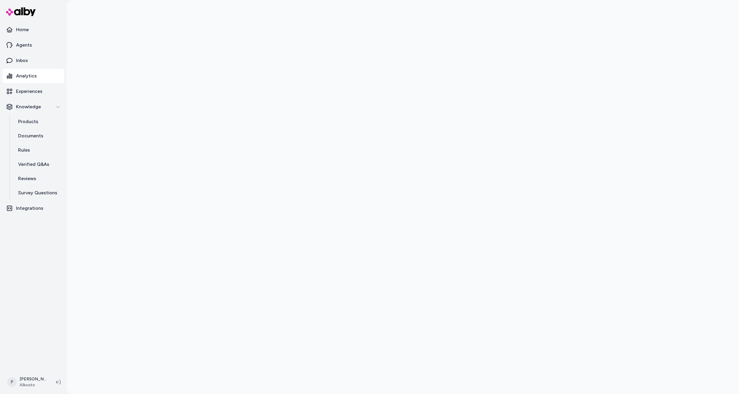
click at [667, 91] on div at bounding box center [402, 197] width 672 height 394
click at [37, 93] on p "Experiences" at bounding box center [29, 91] width 26 height 7
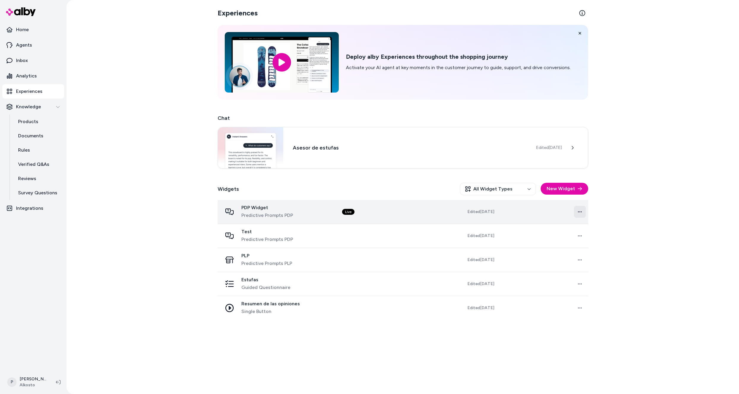
click at [577, 212] on html "Home Agents Inbox Analytics Experiences Knowledge Products Documents Rules Veri…" at bounding box center [369, 197] width 739 height 394
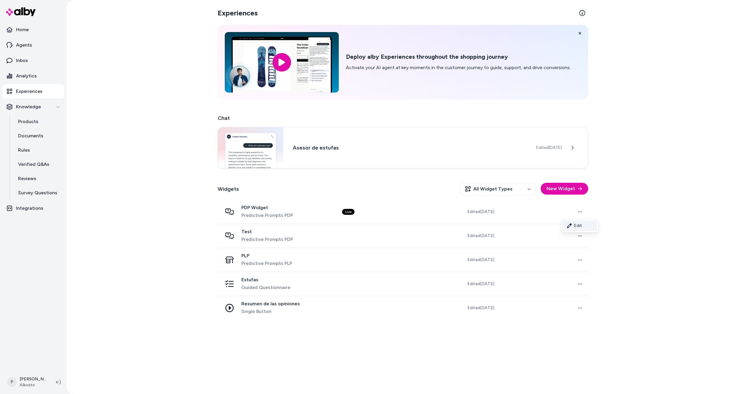
click at [573, 223] on link "Edit" at bounding box center [579, 225] width 35 height 11
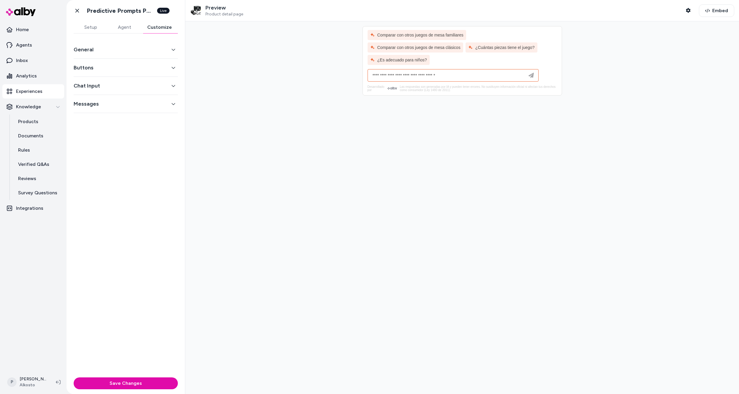
click at [150, 28] on button "Customize" at bounding box center [159, 27] width 37 height 12
click at [137, 88] on button "Chat Input" at bounding box center [126, 86] width 104 height 8
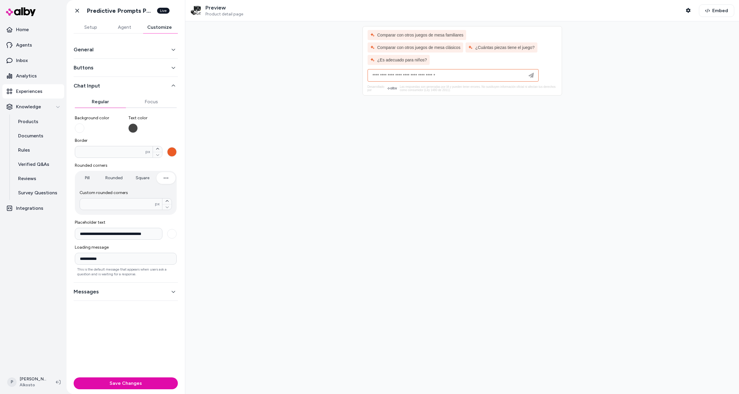
click at [172, 153] on button "Border * px" at bounding box center [171, 151] width 9 height 9
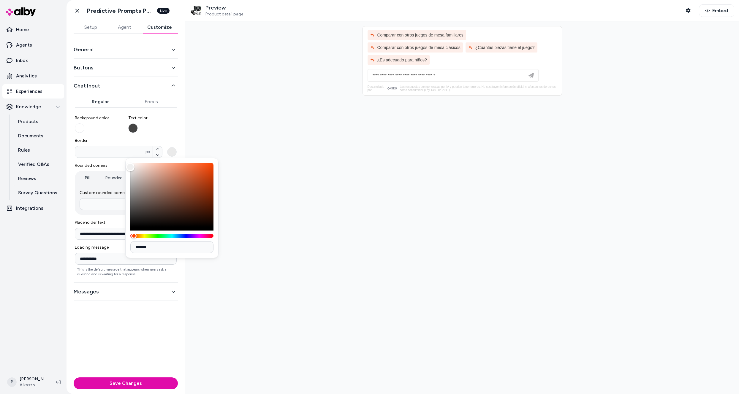
type input "*******"
drag, startPoint x: 167, startPoint y: 185, endPoint x: 102, endPoint y: 153, distance: 72.7
click at [102, 154] on body "**********" at bounding box center [369, 197] width 739 height 394
click at [166, 132] on label "Text color" at bounding box center [152, 124] width 49 height 18
click at [138, 132] on button "Text color" at bounding box center [132, 127] width 9 height 9
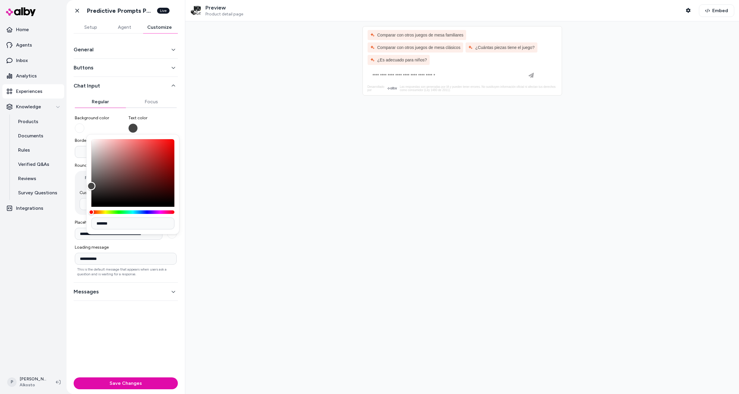
drag, startPoint x: 162, startPoint y: 333, endPoint x: 162, endPoint y: 329, distance: 4.2
click at [162, 333] on div "**********" at bounding box center [125, 205] width 118 height 342
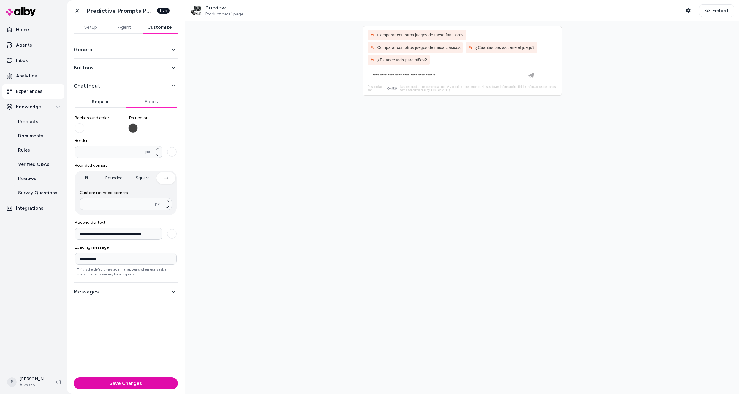
click at [158, 102] on button "Focus" at bounding box center [151, 102] width 51 height 12
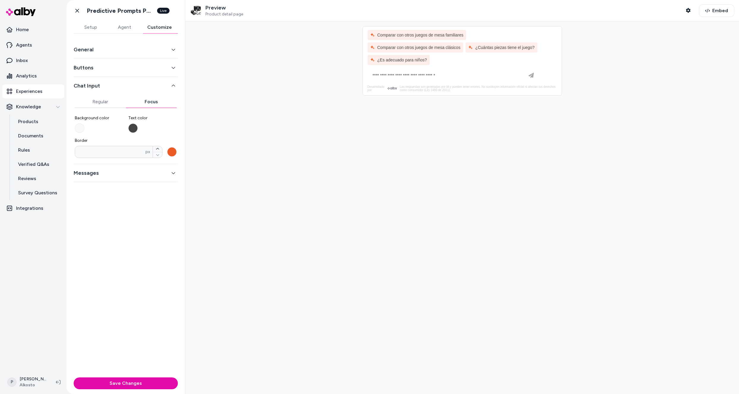
click at [173, 151] on button "Border * px" at bounding box center [171, 151] width 9 height 9
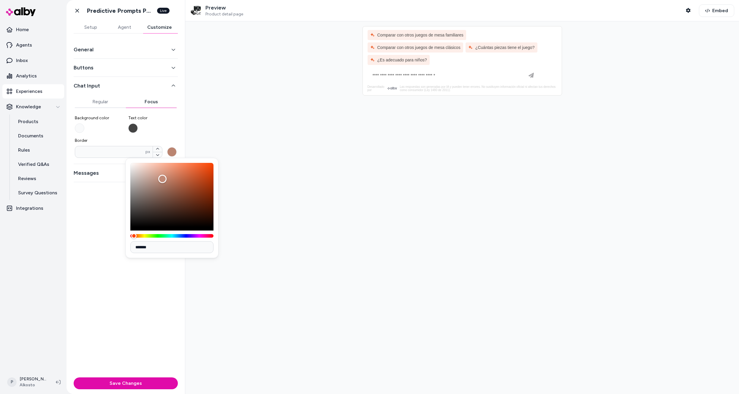
type input "*******"
drag, startPoint x: 162, startPoint y: 179, endPoint x: 101, endPoint y: 149, distance: 68.5
click at [99, 146] on body "Home Agents Inbox Analytics Experiences Knowledge Products Documents Rules Veri…" at bounding box center [369, 197] width 739 height 394
click at [137, 380] on button "Save Changes" at bounding box center [126, 383] width 104 height 12
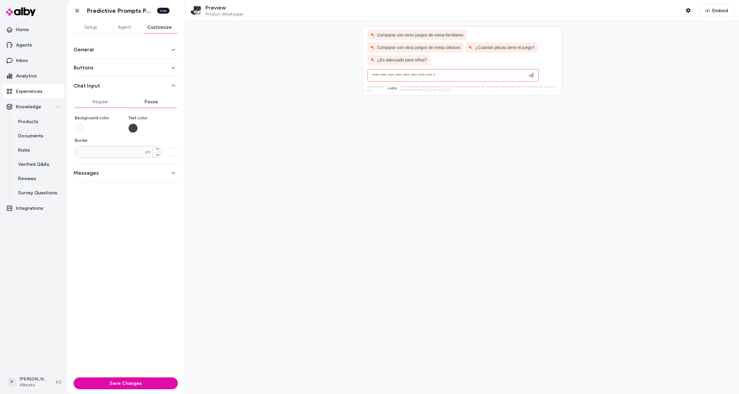
click at [107, 102] on button "Regular" at bounding box center [100, 102] width 51 height 12
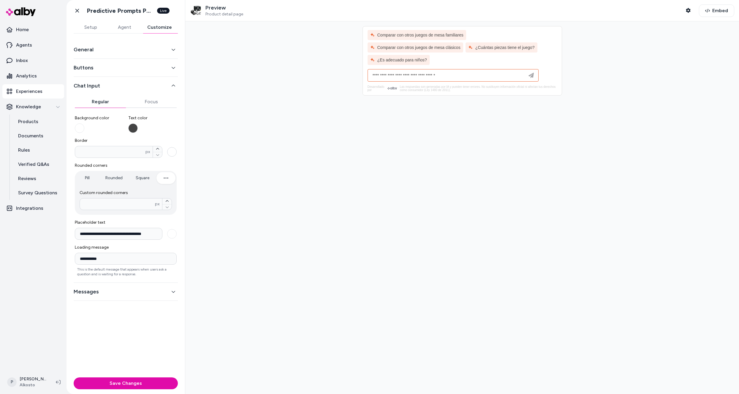
click at [173, 150] on button "Border * px" at bounding box center [171, 151] width 9 height 9
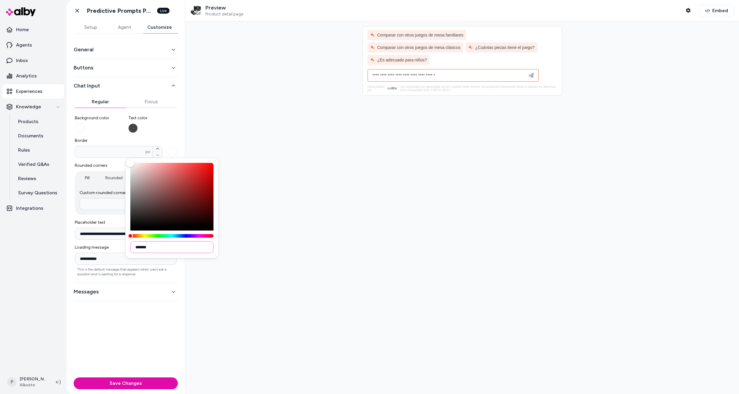
drag, startPoint x: 161, startPoint y: 248, endPoint x: 138, endPoint y: 245, distance: 23.6
click at [138, 245] on input "*******" at bounding box center [171, 247] width 83 height 12
paste input
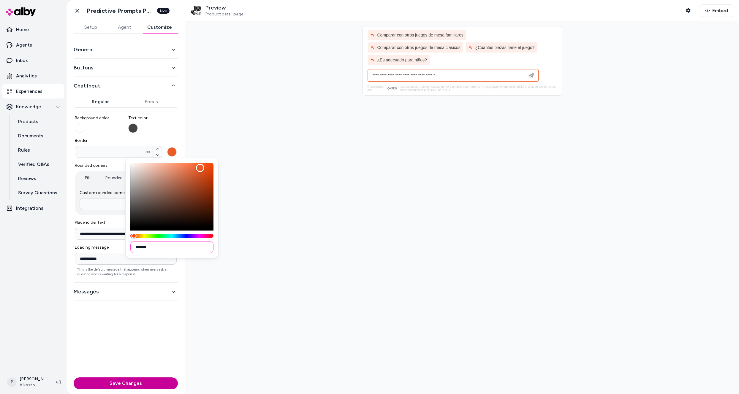
type input "*******"
click at [136, 385] on button "Save Changes" at bounding box center [126, 383] width 104 height 12
